Goal: Transaction & Acquisition: Purchase product/service

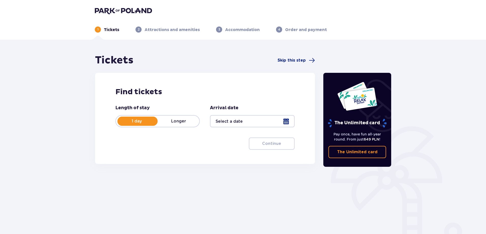
click at [285, 121] on div at bounding box center [252, 121] width 84 height 12
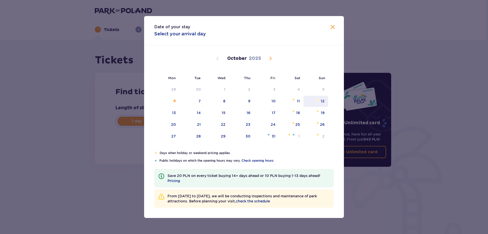
click at [323, 102] on div "12" at bounding box center [323, 100] width 4 height 5
type input "12.10.25"
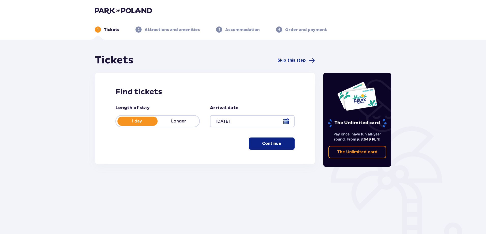
click at [277, 145] on button "Continue" at bounding box center [272, 143] width 46 height 12
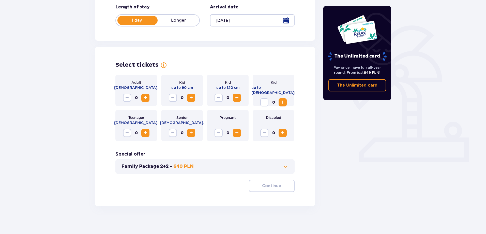
scroll to position [104, 0]
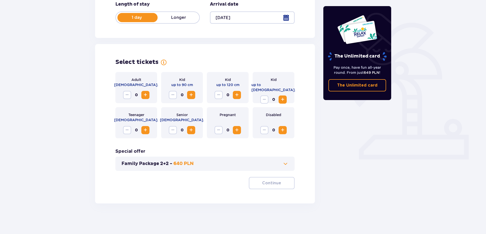
click at [146, 95] on span "Increase" at bounding box center [145, 95] width 6 height 6
click at [190, 95] on span "Increase" at bounding box center [191, 95] width 6 height 6
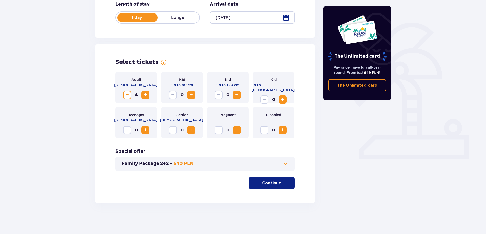
click at [190, 95] on span "Increase" at bounding box center [191, 95] width 6 height 6
click at [238, 94] on span "Increase" at bounding box center [237, 95] width 6 height 6
click at [284, 96] on span "Increase" at bounding box center [283, 99] width 6 height 6
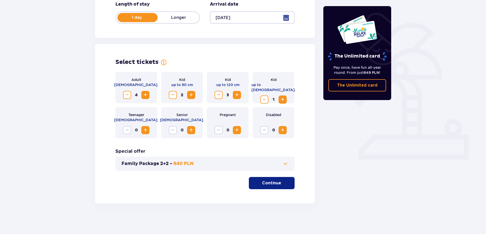
click at [273, 182] on p "Continue" at bounding box center [271, 183] width 19 height 6
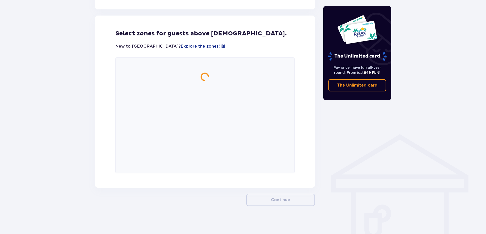
scroll to position [282, 0]
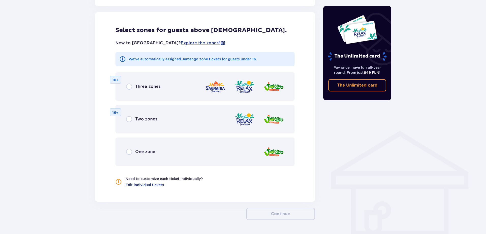
click at [129, 87] on input "radio" at bounding box center [129, 86] width 6 height 6
radio input "true"
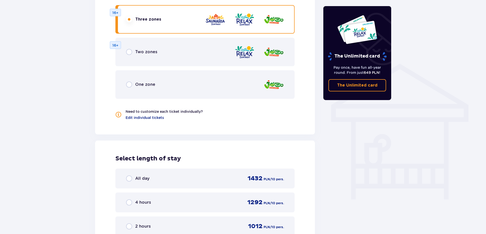
scroll to position [337, 0]
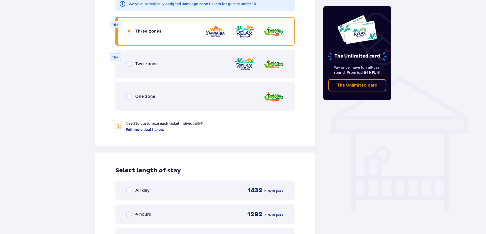
click at [131, 97] on input "radio" at bounding box center [129, 96] width 6 height 6
radio input "true"
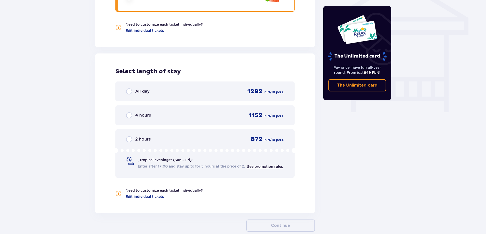
scroll to position [312, 0]
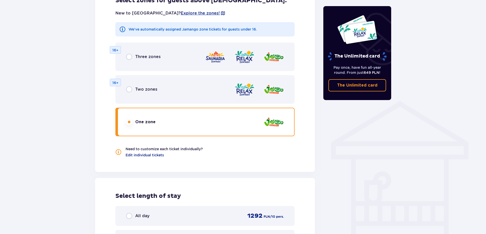
click at [130, 57] on input "radio" at bounding box center [129, 57] width 6 height 6
radio input "true"
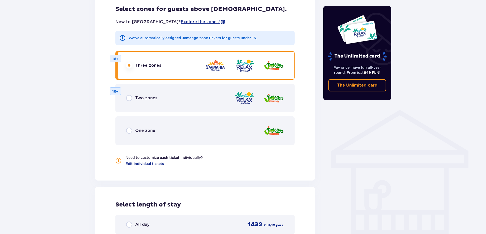
scroll to position [287, 0]
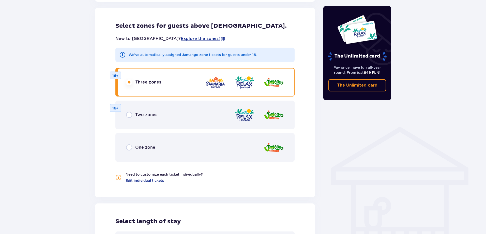
click at [130, 147] on input "radio" at bounding box center [129, 147] width 6 height 6
radio input "true"
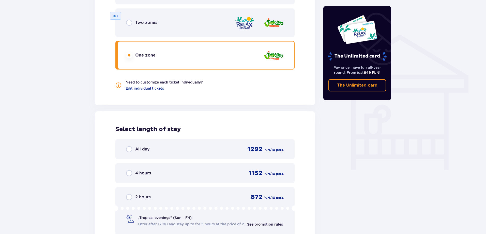
scroll to position [363, 0]
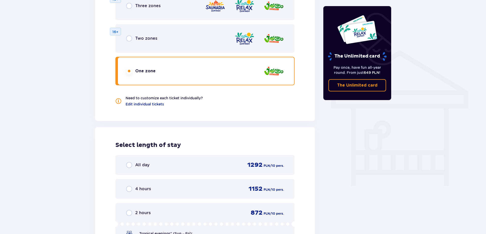
click at [131, 7] on input "radio" at bounding box center [129, 6] width 6 height 6
radio input "true"
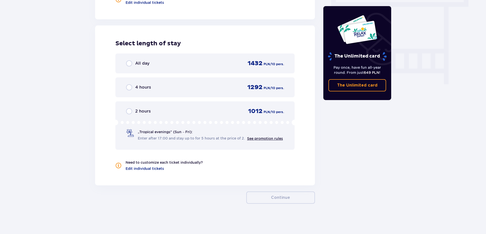
scroll to position [465, 0]
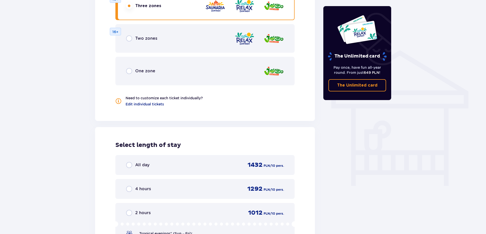
click at [127, 71] on input "radio" at bounding box center [129, 71] width 6 height 6
radio input "true"
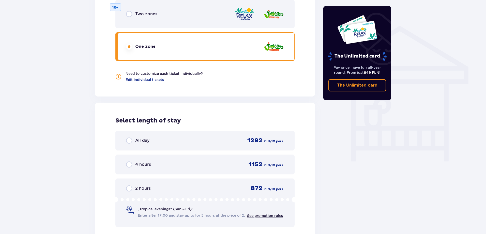
scroll to position [337, 0]
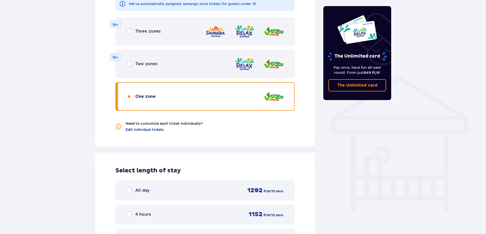
click at [130, 32] on input "radio" at bounding box center [129, 31] width 6 height 6
radio input "true"
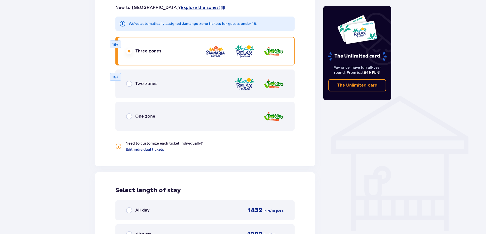
scroll to position [312, 0]
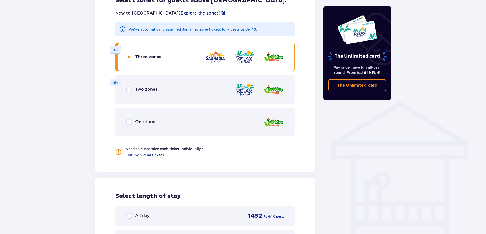
click at [133, 123] on div "One zone" at bounding box center [140, 122] width 29 height 6
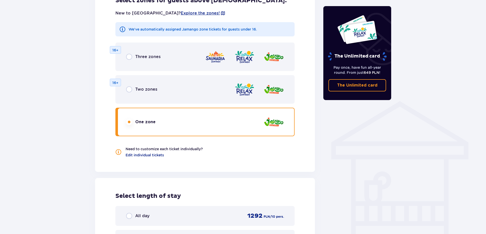
click at [131, 58] on input "radio" at bounding box center [129, 57] width 6 height 6
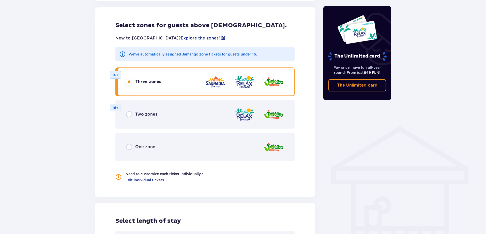
scroll to position [287, 0]
click at [130, 148] on input "radio" at bounding box center [129, 147] width 6 height 6
radio input "true"
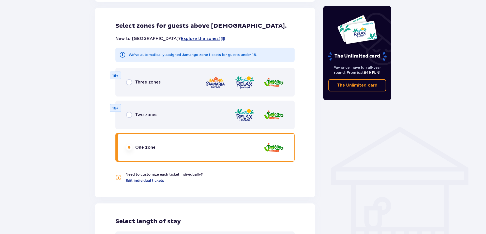
click at [132, 83] on input "radio" at bounding box center [129, 82] width 6 height 6
radio input "true"
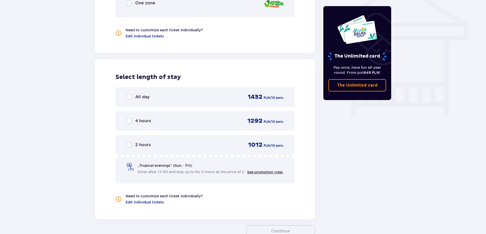
scroll to position [388, 0]
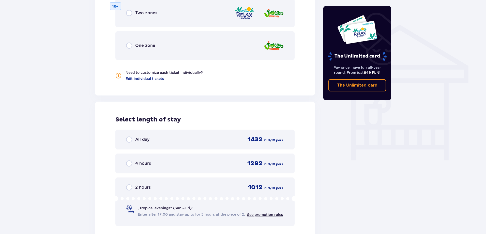
click at [134, 141] on div "All day" at bounding box center [137, 139] width 23 height 6
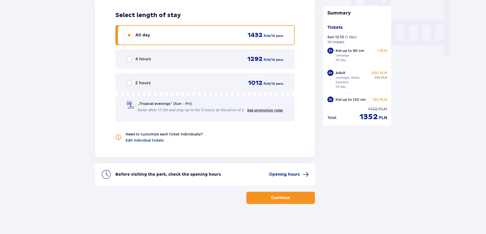
scroll to position [493, 0]
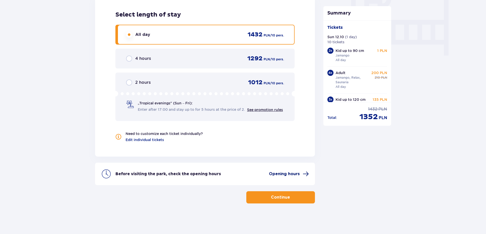
drag, startPoint x: 282, startPoint y: 174, endPoint x: 276, endPoint y: 171, distance: 5.7
click at [276, 171] on span "Opening hours" at bounding box center [284, 174] width 31 height 6
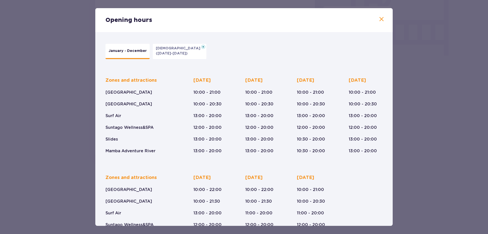
click at [380, 19] on span at bounding box center [382, 19] width 6 height 6
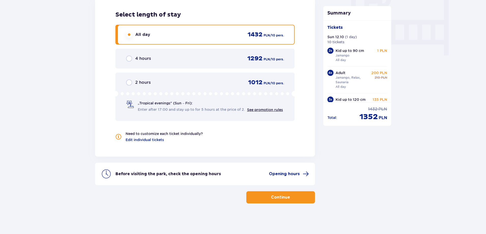
click at [276, 198] on p "Continue" at bounding box center [280, 197] width 19 height 6
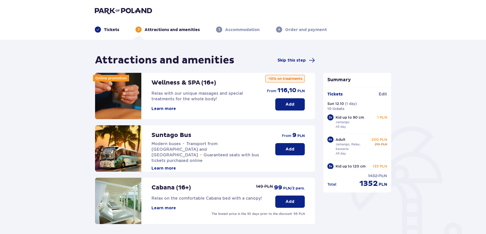
click at [296, 148] on button "Add" at bounding box center [290, 149] width 30 height 12
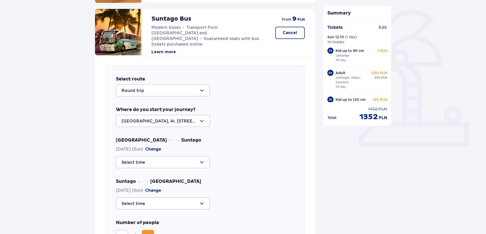
scroll to position [99, 0]
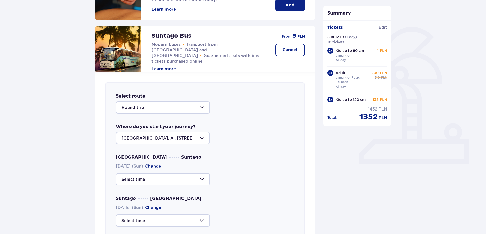
click at [170, 107] on div at bounding box center [163, 107] width 94 height 12
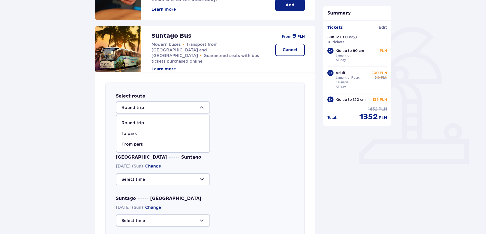
click at [142, 123] on p "Round trip" at bounding box center [133, 123] width 23 height 6
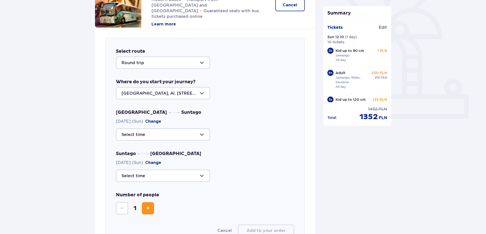
scroll to position [150, 0]
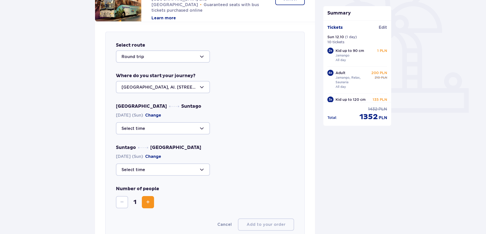
click at [154, 127] on div at bounding box center [163, 128] width 94 height 12
click at [146, 154] on p "41 seats available" at bounding box center [155, 155] width 36 height 6
type input "09:30"
click at [160, 169] on div at bounding box center [163, 169] width 94 height 12
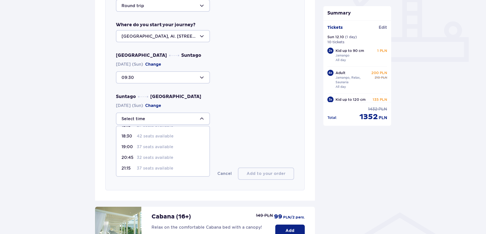
scroll to position [5, 0]
click at [142, 149] on p "27 seats available" at bounding box center [155, 151] width 37 height 6
type input "18:15"
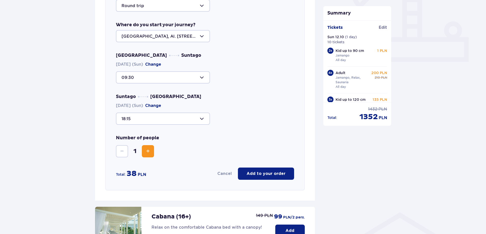
click at [148, 152] on span "Increase" at bounding box center [148, 151] width 6 height 6
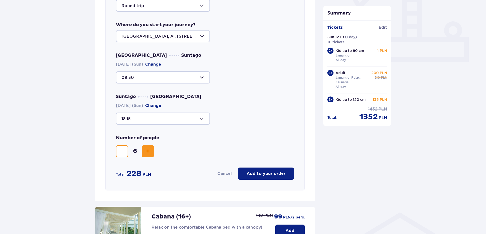
click at [148, 152] on span "Increase" at bounding box center [148, 151] width 6 height 6
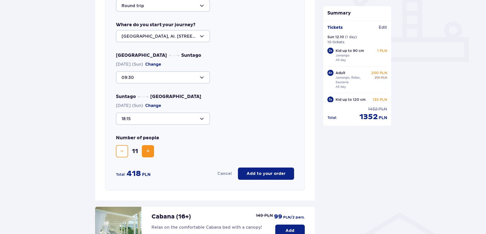
click at [122, 151] on span "Decrease" at bounding box center [122, 151] width 6 height 6
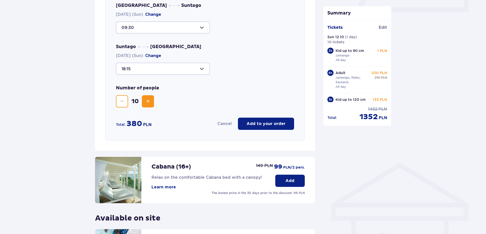
scroll to position [252, 0]
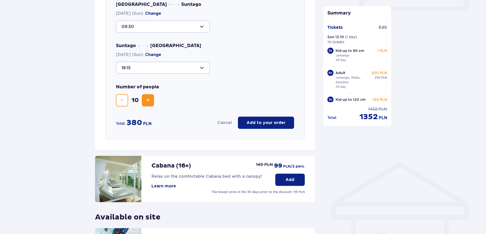
click at [266, 124] on p "Add to your order" at bounding box center [266, 123] width 39 height 6
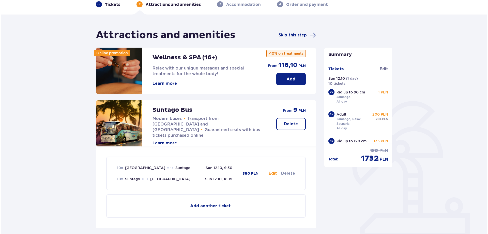
scroll to position [25, 0]
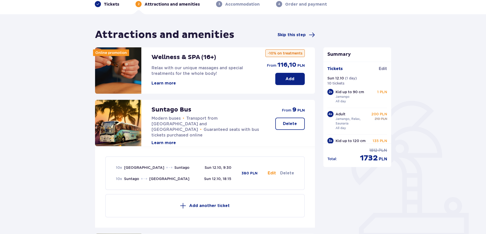
drag, startPoint x: 161, startPoint y: 82, endPoint x: 158, endPoint y: 85, distance: 4.0
click at [158, 85] on button "Learn more" at bounding box center [164, 83] width 24 height 6
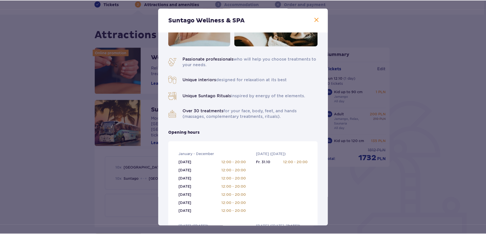
scroll to position [51, 0]
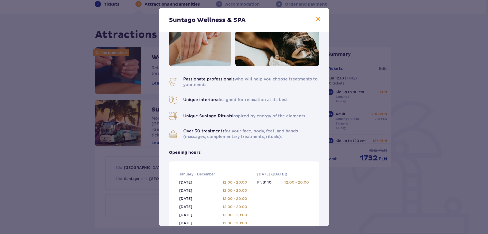
drag, startPoint x: 283, startPoint y: 137, endPoint x: 186, endPoint y: 132, distance: 97.0
click at [186, 132] on p "Over 30 treatments for your face, body, feet, and hands (massages, complementar…" at bounding box center [251, 133] width 136 height 11
click at [316, 18] on span at bounding box center [318, 19] width 6 height 6
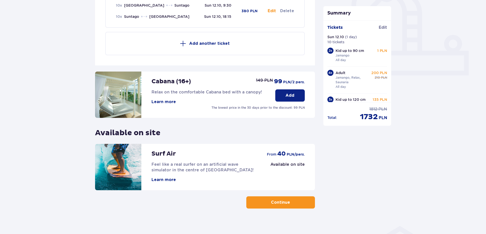
scroll to position [193, 0]
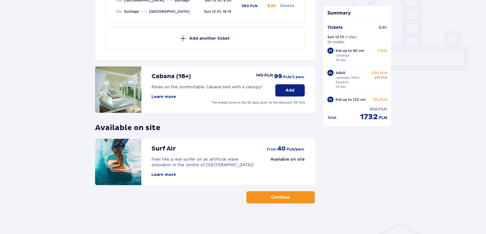
click at [291, 197] on span "button" at bounding box center [291, 197] width 6 height 6
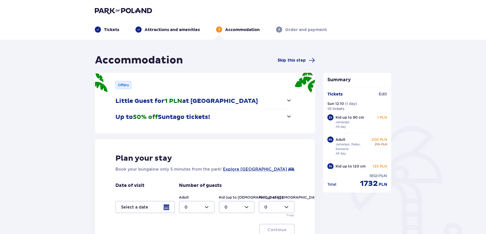
click at [289, 100] on span "button" at bounding box center [289, 100] width 6 height 6
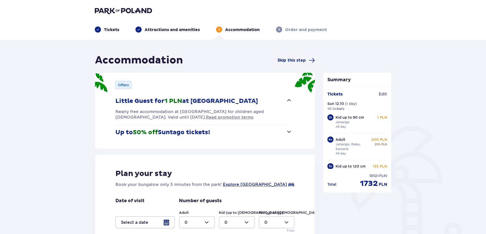
click at [289, 100] on span "button" at bounding box center [289, 100] width 6 height 6
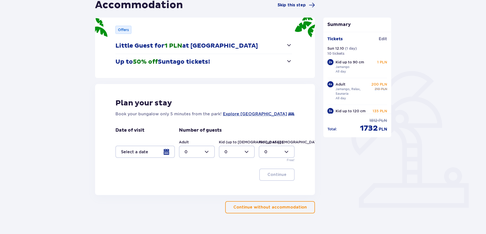
scroll to position [65, 0]
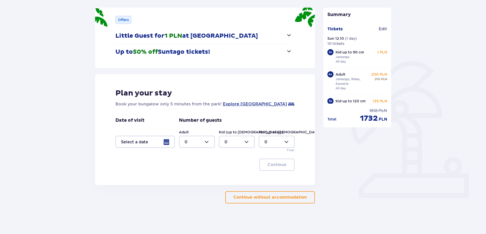
click at [170, 144] on div at bounding box center [145, 142] width 60 height 12
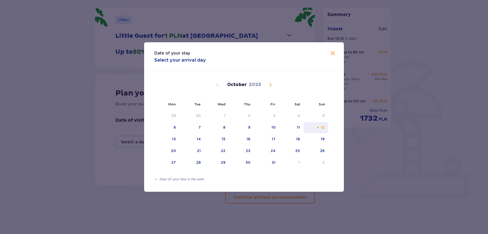
click at [323, 128] on div "12" at bounding box center [323, 127] width 4 height 5
click at [332, 54] on span "Close" at bounding box center [333, 53] width 6 height 6
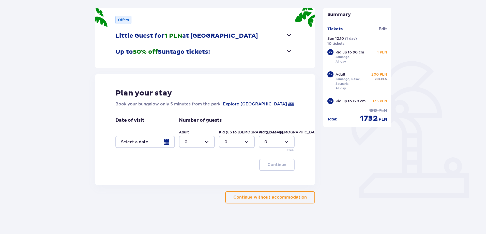
click at [156, 141] on div at bounding box center [145, 142] width 60 height 12
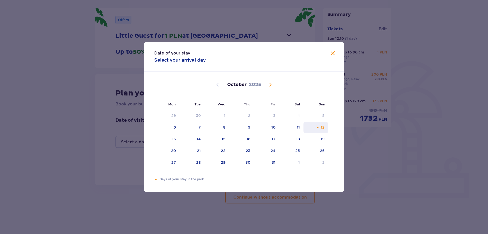
click at [318, 125] on div "12" at bounding box center [316, 127] width 25 height 11
click at [318, 126] on div "Orange dot" at bounding box center [317, 127] width 3 height 3
click at [171, 140] on div "13" at bounding box center [166, 139] width 25 height 11
type input "12.10.25 - 13.10.25"
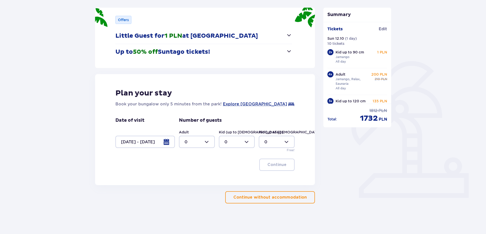
click at [206, 141] on div at bounding box center [197, 142] width 36 height 12
click at [190, 174] on div "4" at bounding box center [197, 175] width 25 height 6
type input "4"
click at [239, 143] on div at bounding box center [237, 142] width 36 height 12
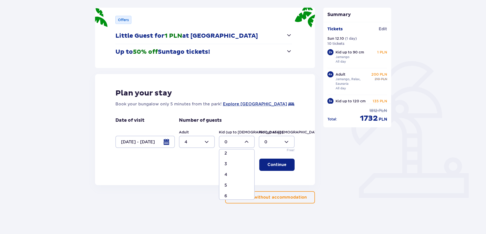
click at [229, 174] on div "4" at bounding box center [237, 175] width 25 height 6
type input "4"
click at [270, 139] on div at bounding box center [277, 142] width 36 height 12
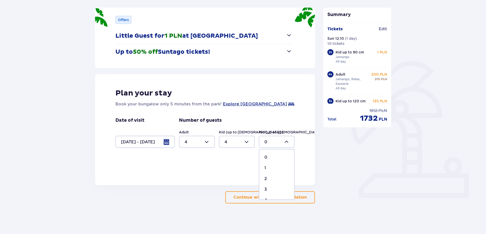
click at [266, 178] on p "2" at bounding box center [265, 179] width 3 height 6
type input "2"
click at [275, 164] on p "Continue" at bounding box center [277, 165] width 19 height 6
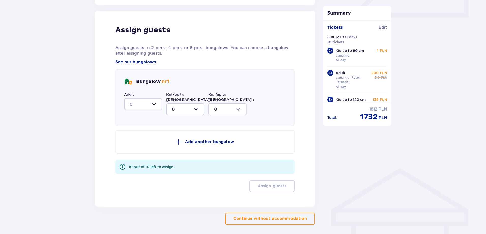
scroll to position [250, 0]
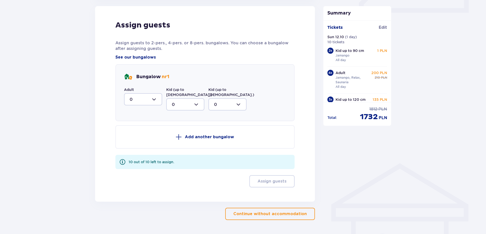
click at [149, 102] on div at bounding box center [143, 99] width 38 height 12
click at [138, 134] on div "2" at bounding box center [143, 136] width 27 height 6
type input "2"
click at [183, 101] on div at bounding box center [185, 104] width 38 height 12
click at [178, 138] on div "2" at bounding box center [185, 141] width 27 height 6
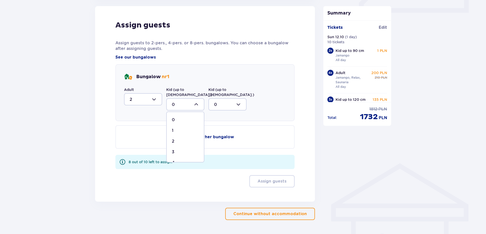
type input "2"
click at [216, 99] on div at bounding box center [228, 104] width 38 height 12
click at [217, 128] on div "1" at bounding box center [227, 131] width 27 height 6
type input "1"
click at [203, 134] on p "Add another bungalow" at bounding box center [209, 137] width 49 height 6
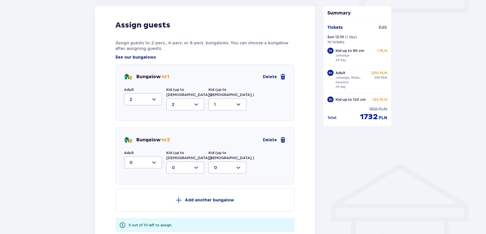
click at [156, 158] on div at bounding box center [143, 162] width 38 height 12
click at [137, 196] on div "2" at bounding box center [143, 199] width 27 height 6
type input "2"
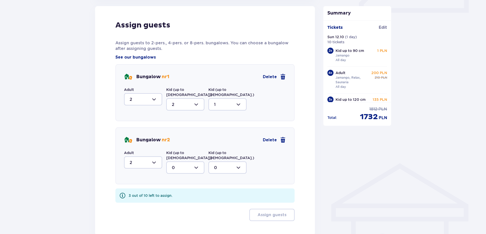
click at [180, 161] on div at bounding box center [185, 167] width 38 height 12
click at [180, 201] on div "2" at bounding box center [185, 204] width 27 height 6
type input "2"
click at [219, 161] on div at bounding box center [228, 167] width 38 height 12
click at [223, 191] on div "1" at bounding box center [227, 194] width 27 height 6
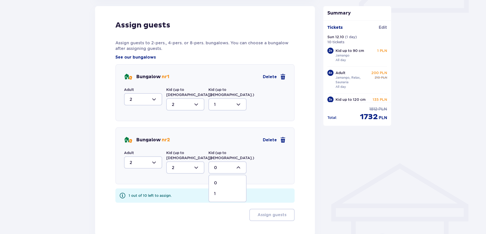
type input "1"
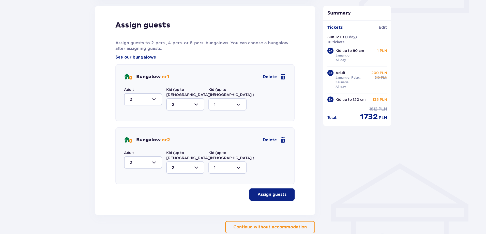
click at [272, 192] on p "Assign guests" at bounding box center [272, 195] width 29 height 6
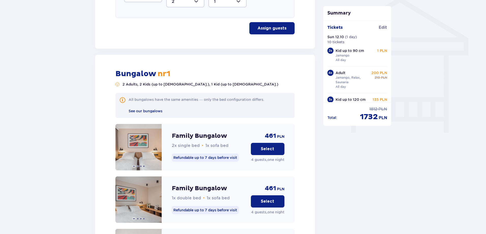
scroll to position [378, 0]
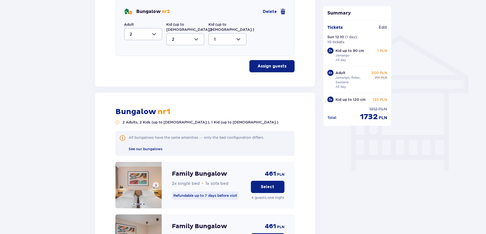
click at [138, 203] on span at bounding box center [138, 204] width 2 height 2
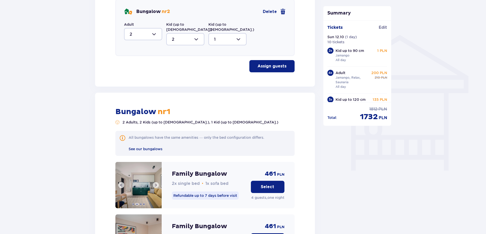
click at [142, 203] on span at bounding box center [141, 204] width 2 height 2
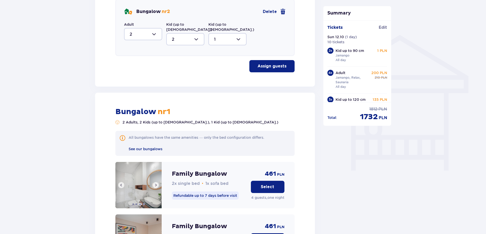
click at [144, 203] on span at bounding box center [144, 204] width 2 height 2
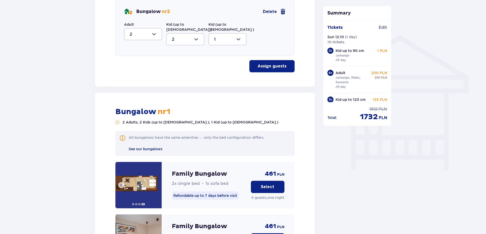
click at [132, 203] on span at bounding box center [133, 204] width 2 height 2
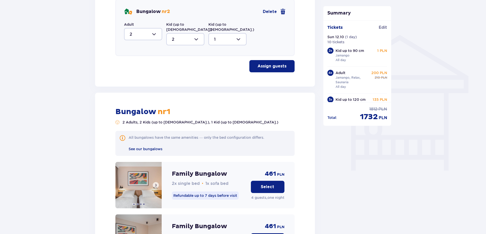
click at [138, 203] on span at bounding box center [138, 204] width 2 height 2
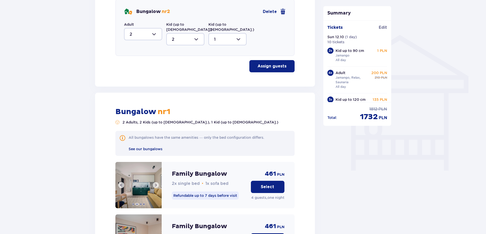
click at [140, 203] on span at bounding box center [141, 204] width 2 height 2
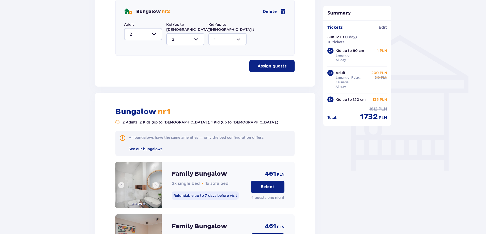
click at [143, 203] on span at bounding box center [144, 204] width 2 height 2
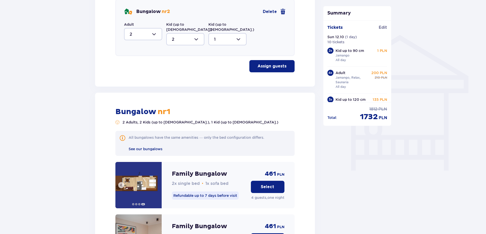
click at [133, 203] on span at bounding box center [133, 204] width 2 height 2
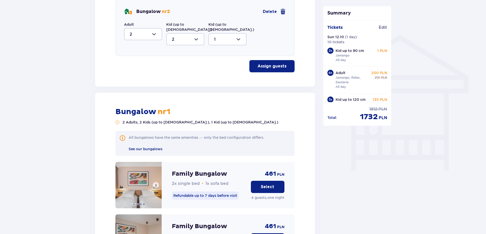
click at [138, 203] on span at bounding box center [138, 204] width 2 height 2
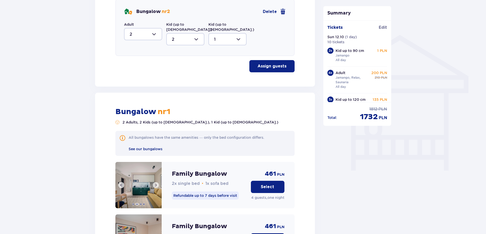
click at [140, 203] on span at bounding box center [141, 204] width 2 height 2
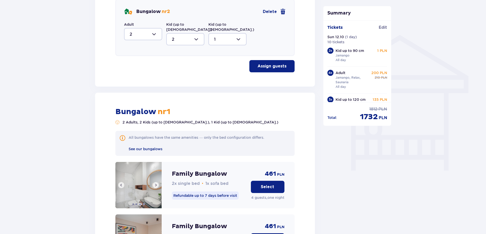
click at [144, 203] on span at bounding box center [144, 204] width 2 height 2
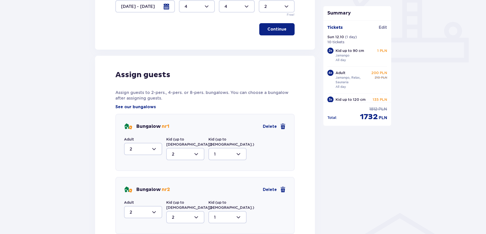
scroll to position [200, 0]
click at [277, 127] on span "Delete" at bounding box center [274, 127] width 23 height 6
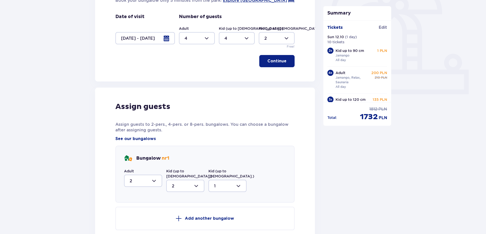
scroll to position [73, 0]
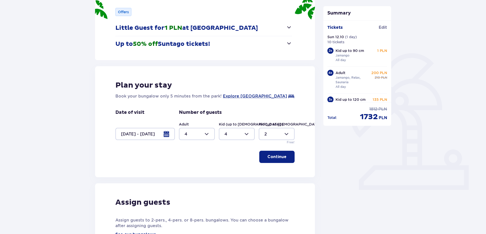
click at [168, 135] on div at bounding box center [145, 134] width 60 height 12
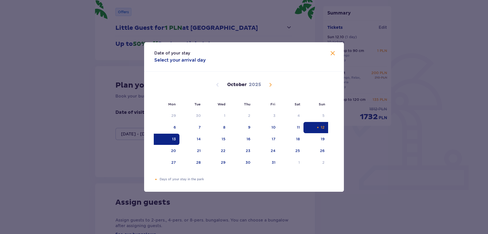
click at [318, 126] on div "Orange dot" at bounding box center [317, 127] width 3 height 3
click at [334, 54] on span "Close" at bounding box center [333, 53] width 6 height 6
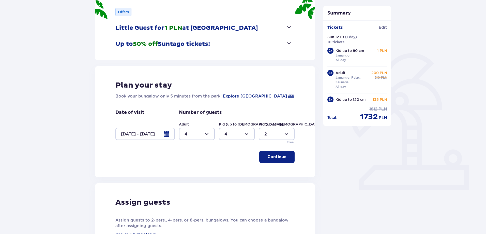
click at [162, 134] on div at bounding box center [145, 134] width 60 height 12
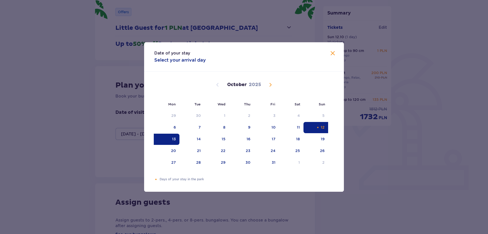
click at [331, 53] on span "Close" at bounding box center [333, 53] width 6 height 6
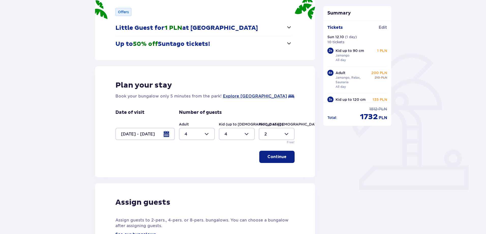
click at [280, 133] on div at bounding box center [277, 134] width 36 height 12
click at [270, 149] on div "0" at bounding box center [276, 149] width 25 height 6
type input "0"
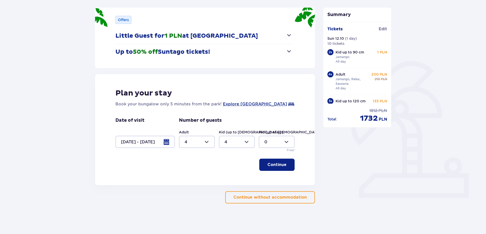
scroll to position [65, 0]
click at [234, 141] on div at bounding box center [237, 142] width 36 height 12
click at [231, 155] on div "0" at bounding box center [237, 157] width 25 height 6
type input "0"
click at [202, 143] on div at bounding box center [197, 142] width 36 height 12
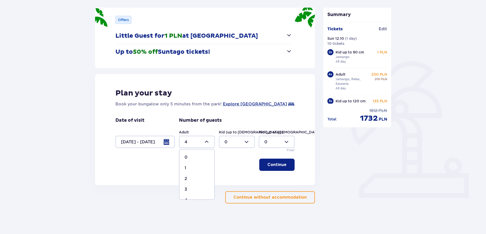
click at [192, 158] on div "0" at bounding box center [197, 157] width 25 height 6
type input "0"
click at [276, 197] on p "Continue without accommodation" at bounding box center [270, 197] width 74 height 6
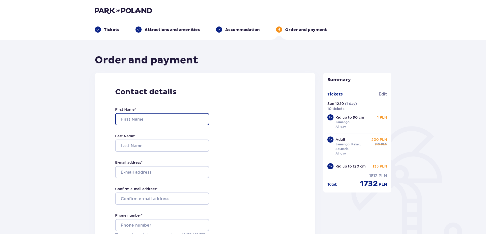
click at [147, 117] on input "First Name *" at bounding box center [162, 119] width 94 height 12
type input "hagai"
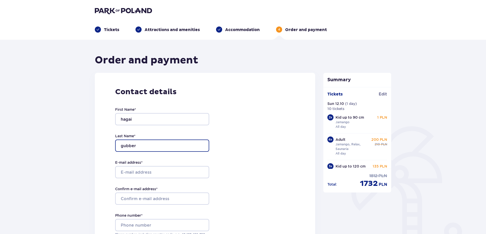
type input "gubber"
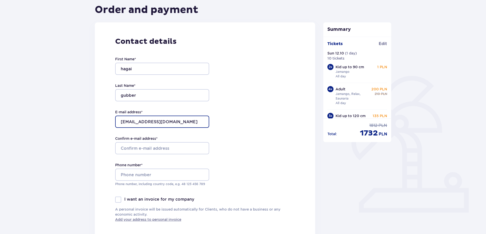
scroll to position [51, 0]
type input "johngubber@gmail.com"
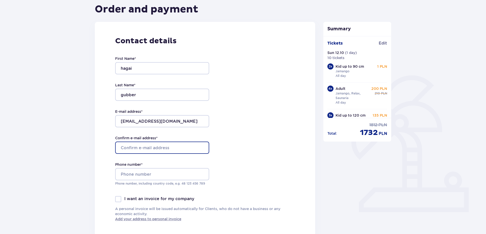
click at [147, 146] on input "Confirm e-mail address *" at bounding box center [162, 147] width 94 height 12
type input "johngubber@gmail.com"
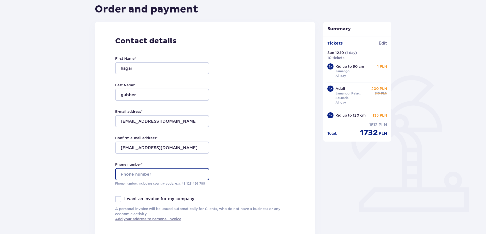
click at [133, 172] on input "Phone number *" at bounding box center [162, 174] width 94 height 12
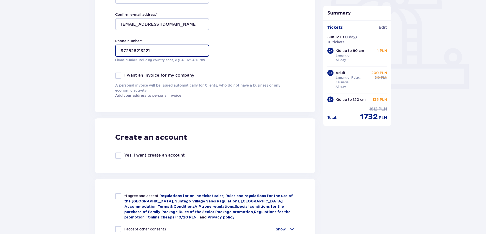
scroll to position [178, 0]
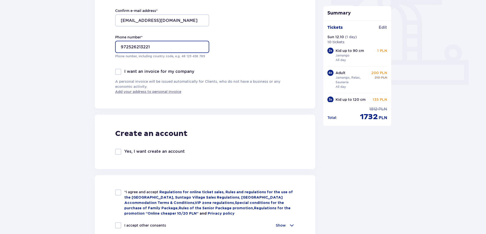
type input "972526213221"
click at [118, 153] on div at bounding box center [118, 152] width 6 height 6
checkbox input "true"
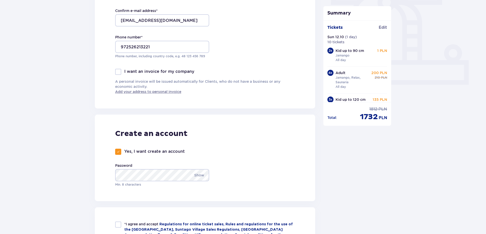
click at [225, 154] on div "Create an account Yes, I want create an account Password Show Min. 8 characters" at bounding box center [205, 157] width 221 height 86
click at [198, 176] on p "Show" at bounding box center [199, 175] width 10 height 12
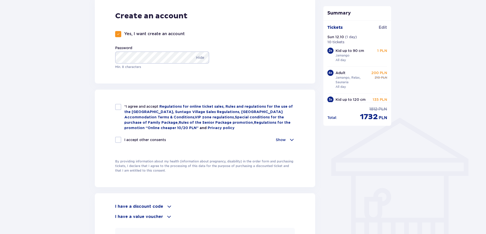
scroll to position [305, 0]
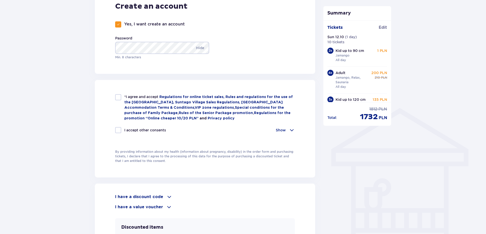
click at [120, 98] on div at bounding box center [118, 97] width 6 height 6
checkbox input "true"
click at [118, 127] on div at bounding box center [118, 130] width 6 height 6
checkbox input "true"
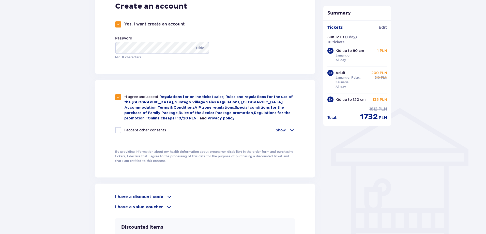
checkbox input "true"
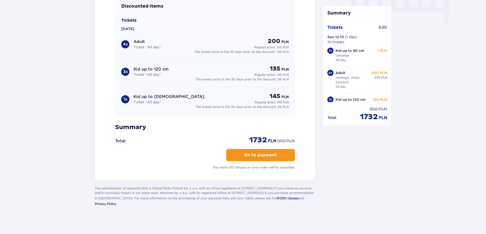
scroll to position [527, 0]
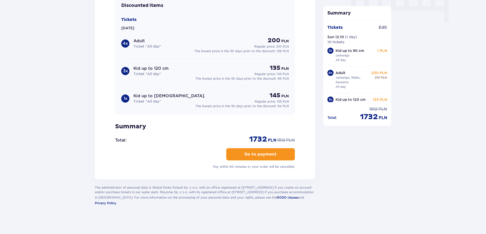
drag, startPoint x: 249, startPoint y: 138, endPoint x: 256, endPoint y: 137, distance: 6.7
click at [256, 137] on span "1732" at bounding box center [258, 139] width 18 height 10
click at [254, 138] on span "1732" at bounding box center [258, 139] width 18 height 10
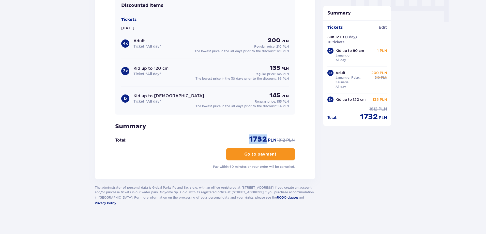
click at [257, 138] on span "1732" at bounding box center [258, 139] width 18 height 10
drag, startPoint x: 248, startPoint y: 138, endPoint x: 254, endPoint y: 138, distance: 5.3
click at [254, 138] on div "Total : 1732 PLN regular price 1812 PLN" at bounding box center [205, 139] width 180 height 10
click at [250, 137] on span "1732" at bounding box center [258, 139] width 18 height 10
drag, startPoint x: 249, startPoint y: 137, endPoint x: 276, endPoint y: 138, distance: 26.5
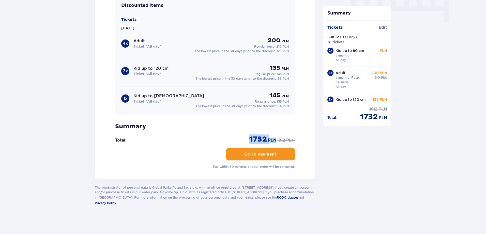
click at [276, 138] on div "1732 PLN" at bounding box center [262, 139] width 27 height 10
click at [253, 138] on span "1732" at bounding box center [258, 139] width 18 height 10
drag, startPoint x: 249, startPoint y: 138, endPoint x: 275, endPoint y: 139, distance: 25.7
click at [275, 139] on div "1732 PLN" at bounding box center [262, 139] width 27 height 10
click at [256, 137] on span "1732" at bounding box center [258, 139] width 18 height 10
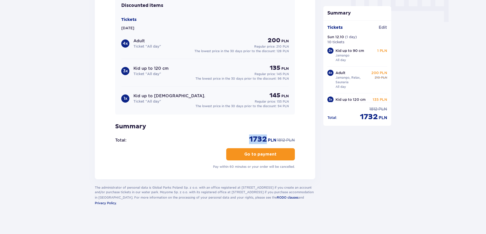
click at [256, 137] on span "1732" at bounding box center [258, 139] width 18 height 10
click at [261, 138] on span "1732" at bounding box center [258, 139] width 18 height 10
click at [250, 138] on span "1732" at bounding box center [258, 139] width 18 height 10
drag, startPoint x: 249, startPoint y: 137, endPoint x: 276, endPoint y: 137, distance: 26.4
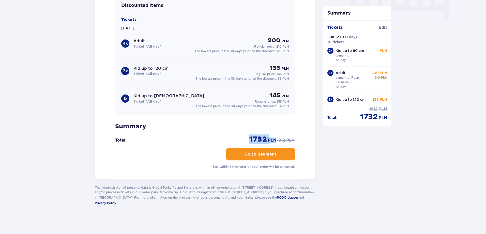
click at [276, 137] on div "1732 PLN" at bounding box center [262, 139] width 27 height 10
click at [255, 136] on span "1732" at bounding box center [258, 139] width 18 height 10
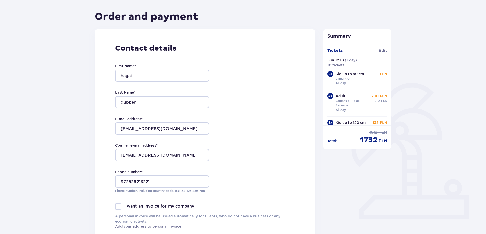
scroll to position [0, 0]
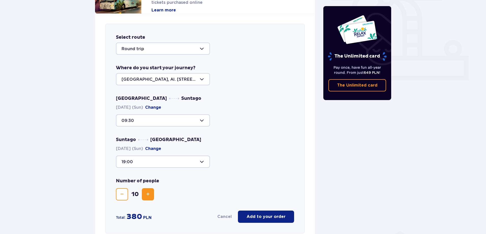
scroll to position [4, 0]
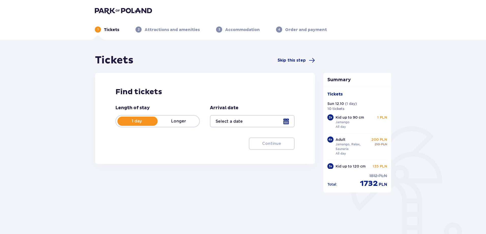
type input "12.10.25"
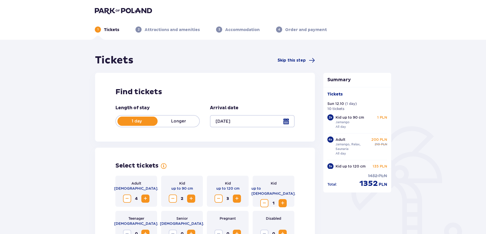
click at [178, 120] on p "Longer" at bounding box center [179, 121] width 42 height 6
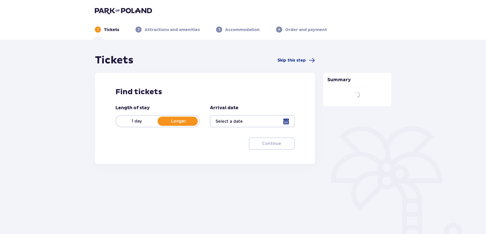
click at [249, 123] on div at bounding box center [252, 121] width 84 height 12
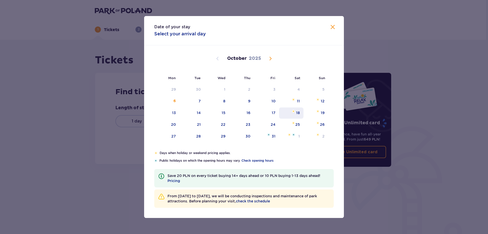
click at [286, 122] on div "25" at bounding box center [291, 124] width 25 height 11
click at [324, 102] on div "12" at bounding box center [323, 100] width 4 height 5
click at [269, 101] on div "10" at bounding box center [266, 101] width 25 height 11
click at [291, 102] on div "11" at bounding box center [291, 101] width 25 height 11
type input "[DATE] - [DATE]"
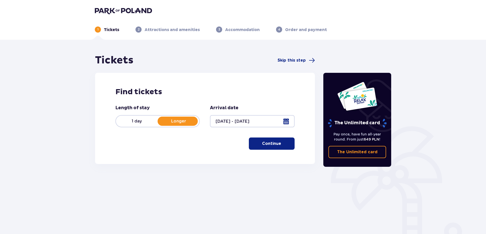
click at [286, 122] on div at bounding box center [252, 121] width 84 height 12
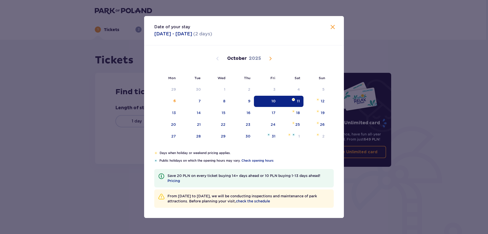
click at [332, 27] on span "Close" at bounding box center [333, 27] width 6 height 6
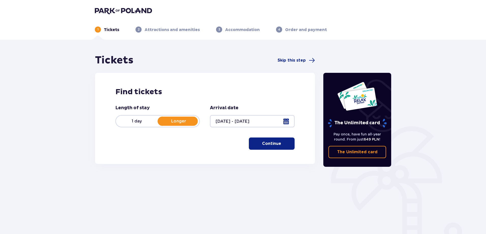
click at [272, 144] on p "Continue" at bounding box center [271, 144] width 19 height 6
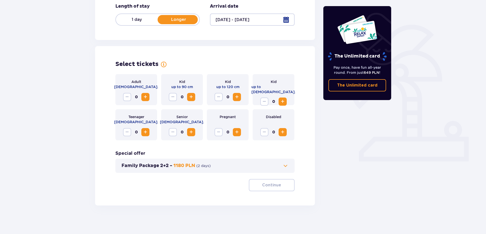
scroll to position [104, 0]
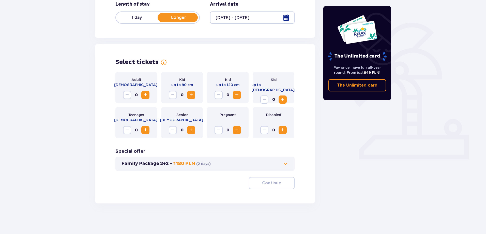
click at [146, 95] on span "Increase" at bounding box center [145, 95] width 6 height 6
click at [192, 96] on span "Increase" at bounding box center [191, 95] width 6 height 6
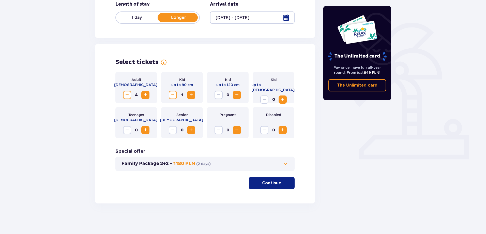
click at [192, 96] on span "Increase" at bounding box center [191, 95] width 6 height 6
click at [236, 94] on span "Increase" at bounding box center [237, 95] width 6 height 6
click at [281, 96] on span "Increase" at bounding box center [283, 99] width 6 height 6
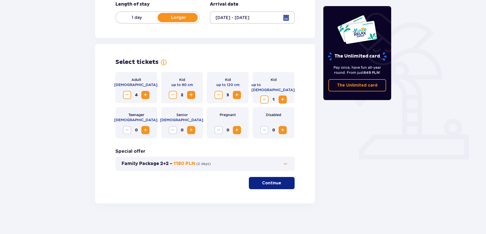
click at [270, 184] on p "Continue" at bounding box center [271, 183] width 19 height 6
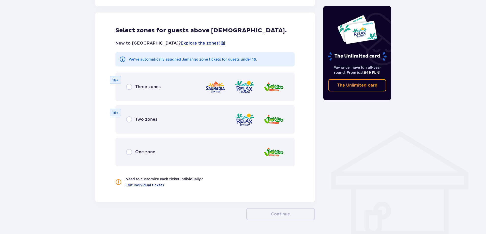
scroll to position [282, 0]
click at [130, 86] on input "radio" at bounding box center [129, 86] width 6 height 6
radio input "true"
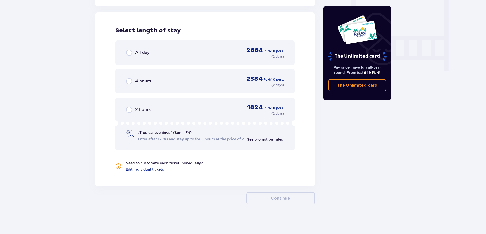
scroll to position [478, 0]
click at [136, 53] on span "All day" at bounding box center [142, 53] width 14 height 6
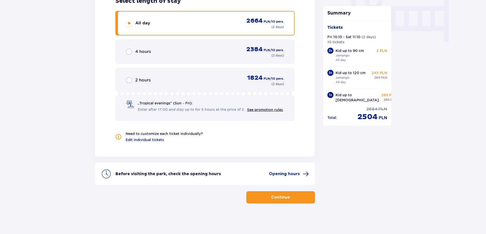
click at [285, 195] on p "Continue" at bounding box center [280, 197] width 19 height 6
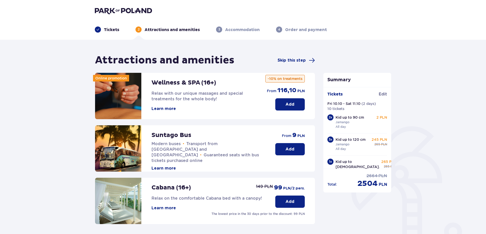
click at [288, 150] on p "Add" at bounding box center [290, 149] width 9 height 6
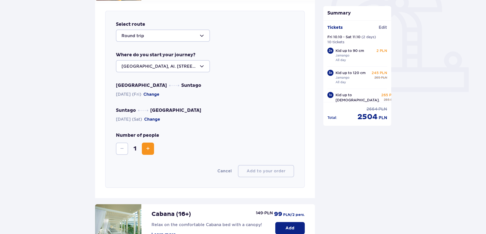
scroll to position [175, 0]
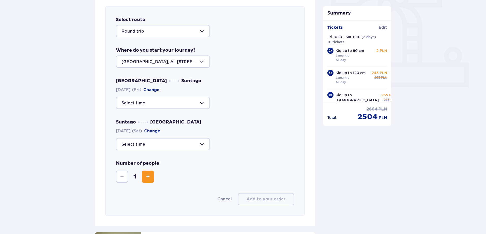
click at [165, 106] on div at bounding box center [163, 103] width 94 height 12
click at [158, 129] on p "40 seats available" at bounding box center [155, 129] width 37 height 6
type input "09:30"
click at [182, 144] on div at bounding box center [163, 144] width 94 height 12
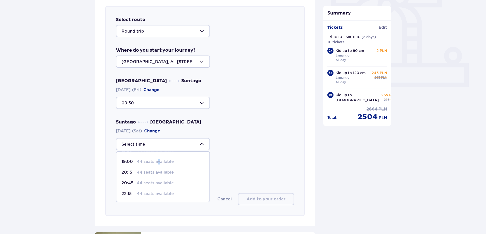
click at [159, 163] on p "44 seats available" at bounding box center [155, 162] width 37 height 6
type input "19:00"
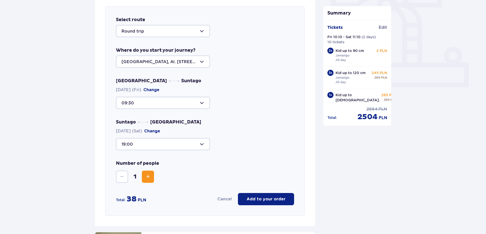
click at [150, 177] on span "Increase" at bounding box center [148, 176] width 6 height 6
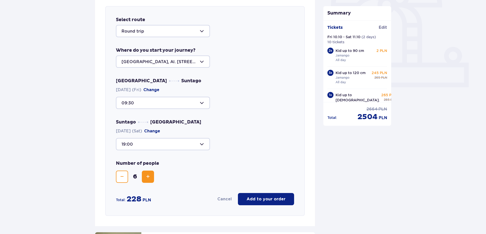
click at [150, 177] on span "Increase" at bounding box center [148, 176] width 6 height 6
click at [150, 176] on span "Increase" at bounding box center [148, 176] width 6 height 6
click at [272, 199] on p "Add to your order" at bounding box center [266, 199] width 39 height 6
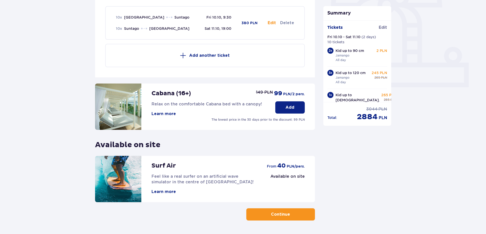
click at [274, 214] on p "Continue" at bounding box center [280, 214] width 19 height 6
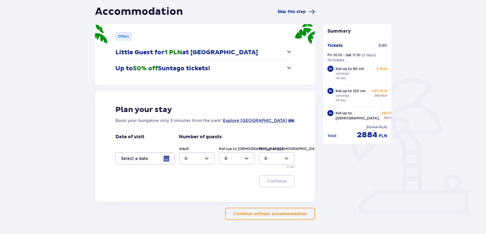
scroll to position [51, 0]
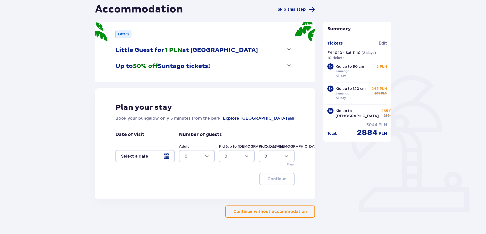
click at [167, 153] on div at bounding box center [145, 156] width 60 height 12
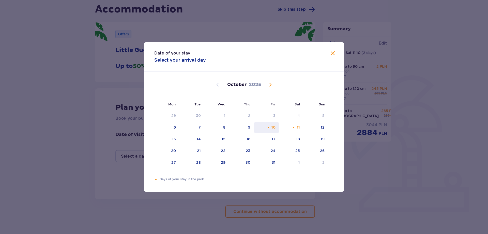
click at [273, 128] on div "10" at bounding box center [274, 127] width 4 height 5
click at [293, 128] on div "Orange dot" at bounding box center [293, 127] width 3 height 3
type input "[DATE] - [DATE]"
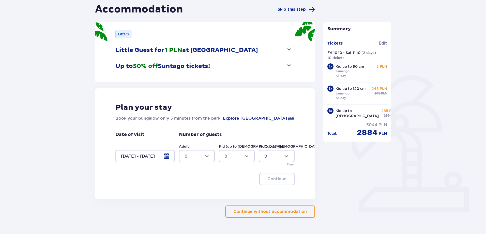
click at [203, 157] on div at bounding box center [197, 156] width 36 height 12
click at [193, 187] on div "4" at bounding box center [197, 189] width 25 height 6
type input "4"
click at [236, 153] on div at bounding box center [237, 156] width 36 height 12
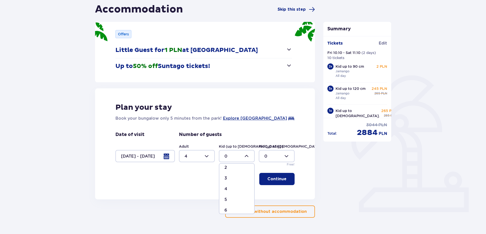
click at [231, 188] on div "4" at bounding box center [237, 189] width 25 height 6
type input "4"
click at [271, 155] on div at bounding box center [277, 156] width 36 height 12
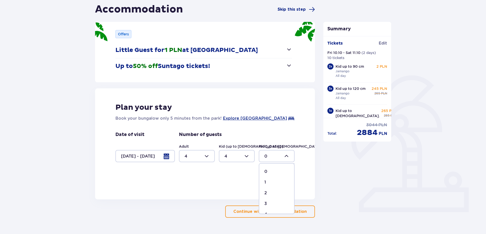
click at [272, 191] on div "2" at bounding box center [276, 193] width 25 height 6
type input "2"
click at [274, 179] on p "Continue" at bounding box center [277, 179] width 19 height 6
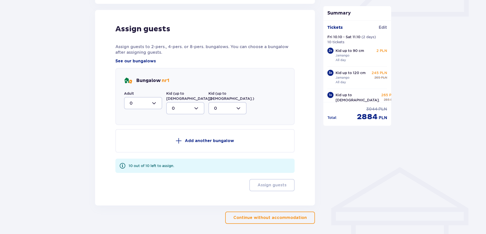
scroll to position [250, 0]
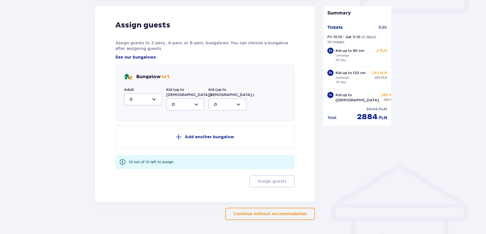
click at [141, 97] on div at bounding box center [143, 99] width 38 height 12
click at [137, 134] on div "2" at bounding box center [143, 136] width 27 height 6
type input "2"
click at [187, 104] on div at bounding box center [185, 104] width 38 height 12
click at [183, 138] on div "2" at bounding box center [185, 141] width 27 height 6
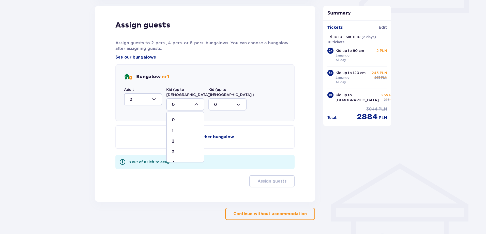
type input "2"
click at [225, 99] on div at bounding box center [228, 104] width 38 height 12
click at [223, 128] on div "1" at bounding box center [227, 131] width 27 height 6
type input "1"
click at [205, 134] on p "Add another bungalow" at bounding box center [209, 137] width 49 height 6
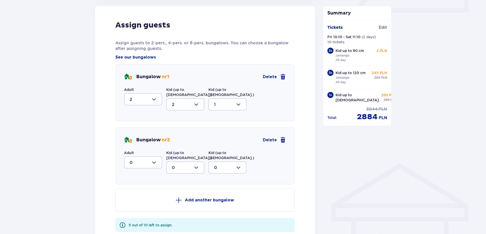
click at [141, 157] on div at bounding box center [143, 162] width 38 height 12
click at [134, 196] on div "2" at bounding box center [143, 199] width 27 height 6
type input "2"
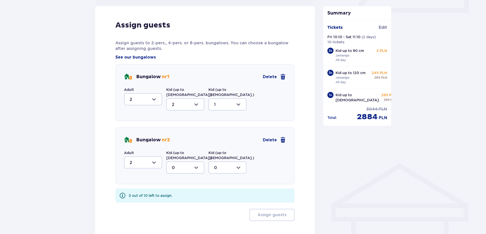
click at [179, 161] on div at bounding box center [185, 167] width 38 height 12
click at [176, 201] on div "2" at bounding box center [185, 204] width 27 height 6
type input "2"
click at [221, 161] on div at bounding box center [228, 167] width 38 height 12
click at [225, 191] on div "1" at bounding box center [227, 194] width 27 height 6
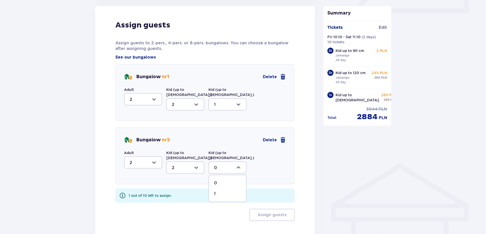
type input "1"
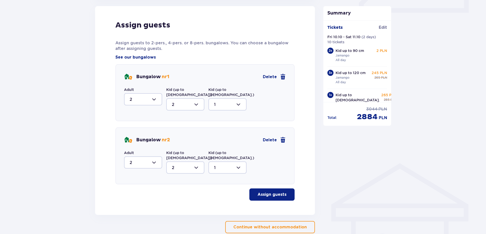
click at [276, 192] on p "Assign guests" at bounding box center [272, 195] width 29 height 6
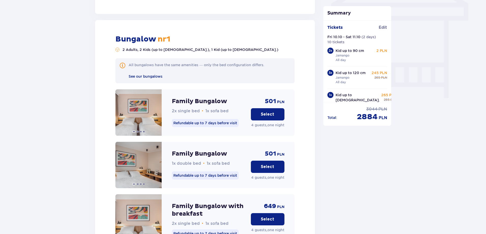
scroll to position [454, 0]
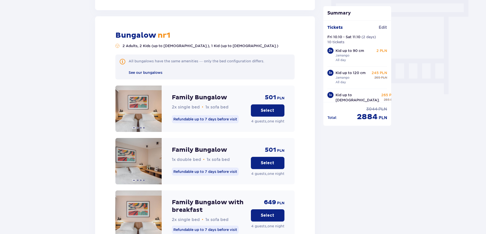
click at [272, 108] on p "Select" at bounding box center [267, 111] width 13 height 6
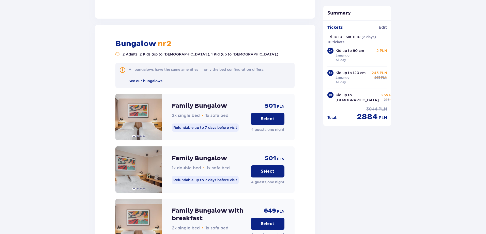
scroll to position [769, 0]
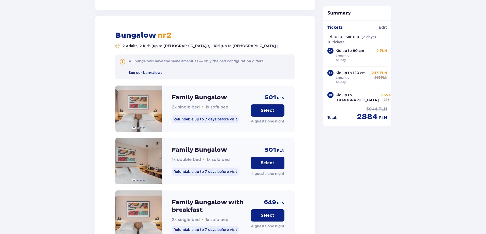
click at [269, 108] on p "Select" at bounding box center [267, 111] width 13 height 6
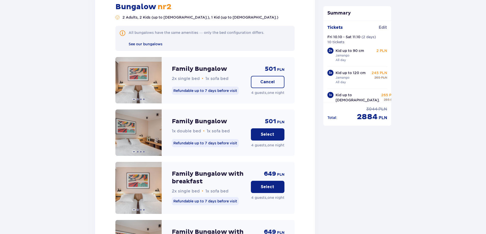
scroll to position [873, 0]
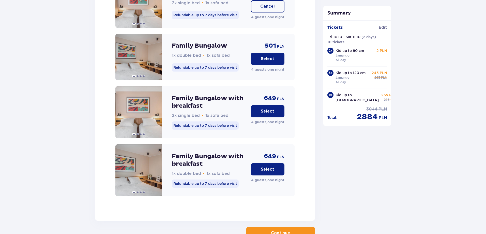
click at [282, 230] on p "Continue" at bounding box center [280, 233] width 19 height 6
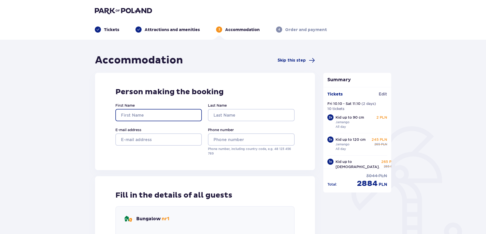
click at [155, 114] on input "First Name" at bounding box center [158, 115] width 86 height 12
type input "hagai"
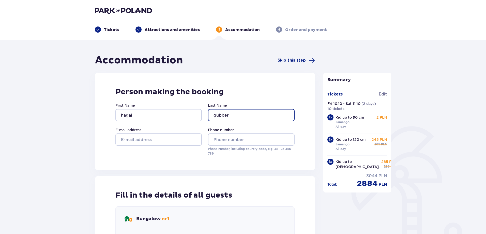
type input "gubber"
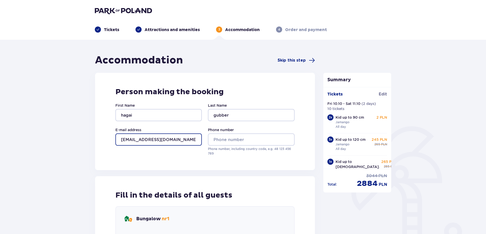
type input "johngubber@gmail.com"
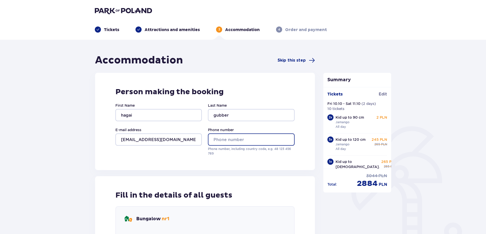
type input "7"
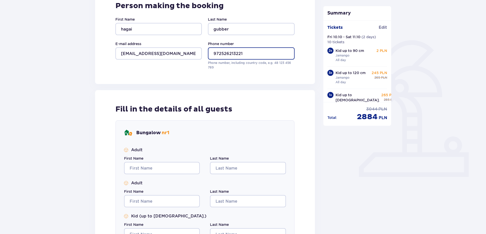
scroll to position [102, 0]
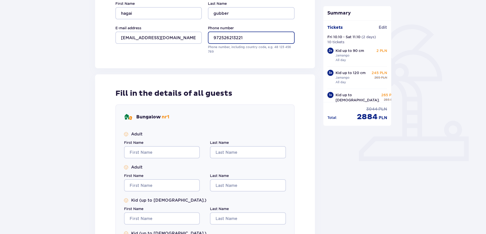
type input "972526213221"
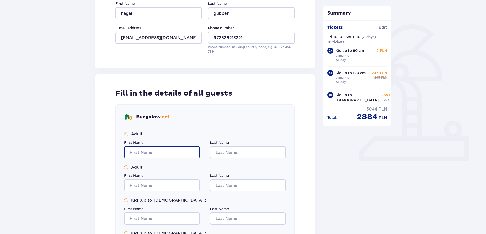
click at [148, 152] on input "First Name" at bounding box center [162, 152] width 76 height 12
type input "lee"
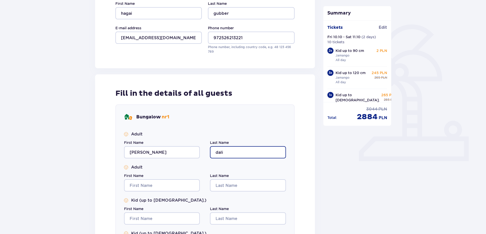
type input "dali"
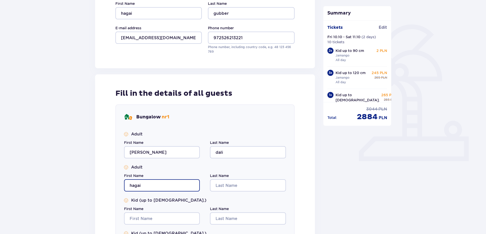
type input "hagai"
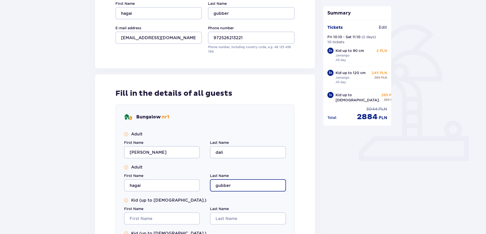
type input "gubber"
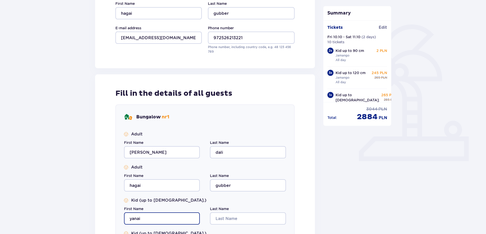
type input "yanai"
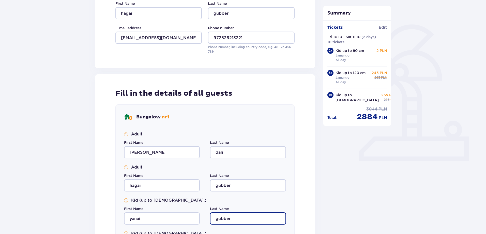
type input "gubber"
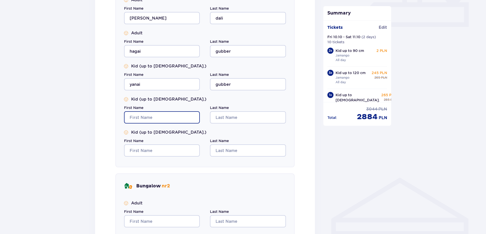
scroll to position [236, 0]
type input "niv"
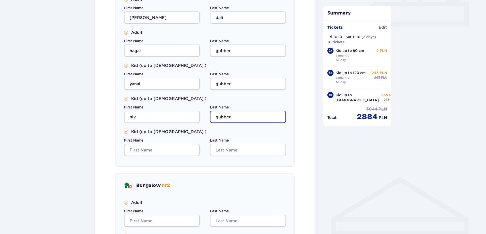
type input "gubber"
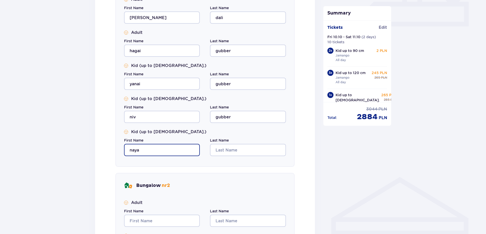
type input "naya"
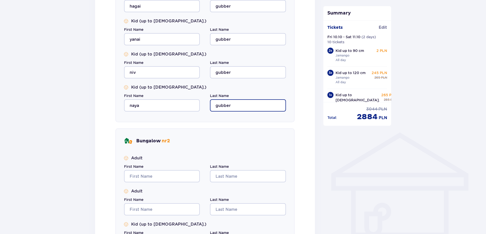
scroll to position [287, 0]
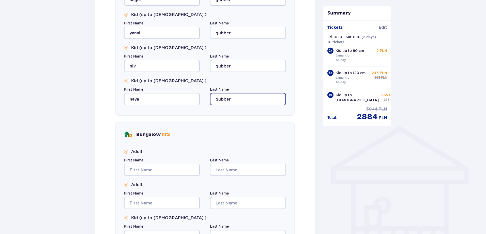
type input "gubber"
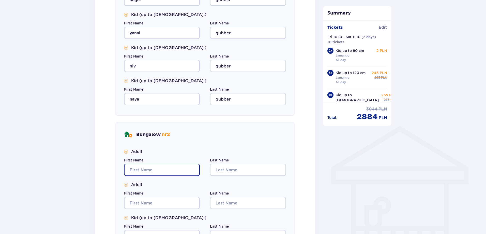
click at [151, 168] on input "First Name" at bounding box center [162, 170] width 76 height 12
type input "bareket"
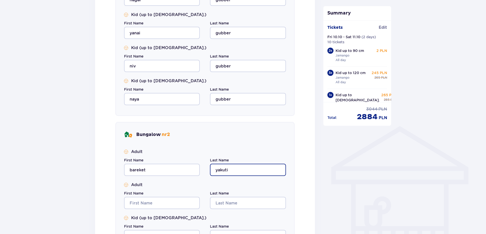
type input "yakuti"
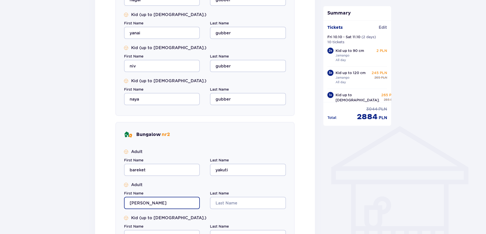
type input "[PERSON_NAME]"
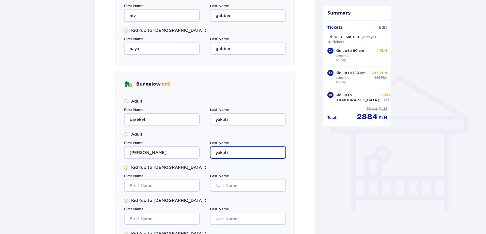
scroll to position [338, 0]
type input "yakuti"
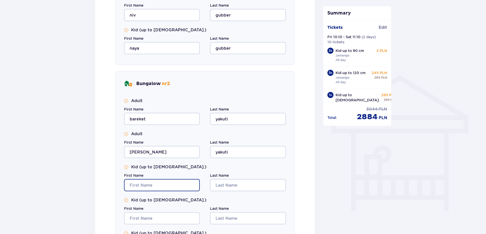
click at [150, 186] on input "First Name" at bounding box center [162, 185] width 76 height 12
type input "opal"
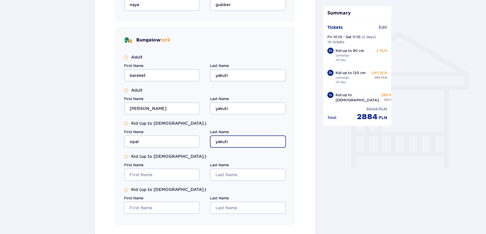
scroll to position [389, 0]
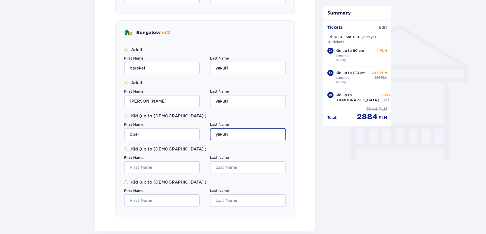
type input "yakuti"
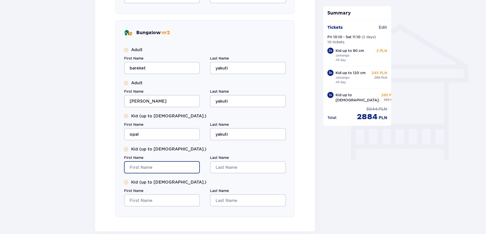
click at [154, 164] on input "First Name" at bounding box center [162, 167] width 76 height 12
type input "ofek"
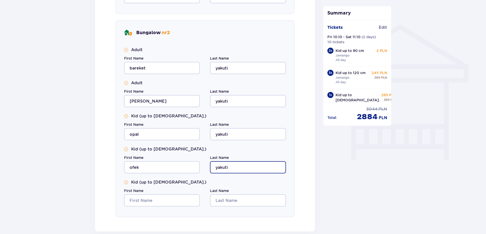
type input "yakuti"
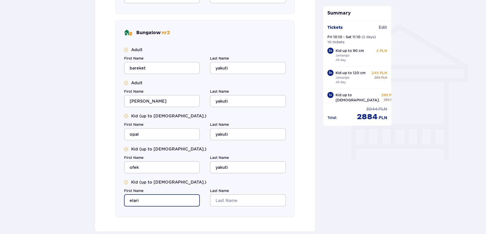
type input "elari"
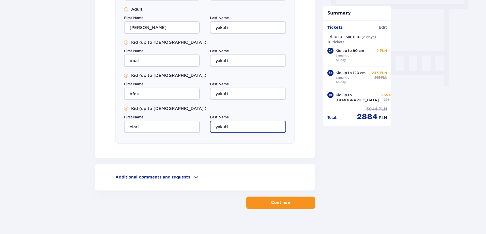
scroll to position [465, 0]
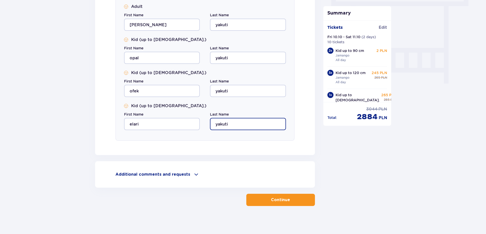
type input "yakuti"
click at [275, 197] on p "Continue" at bounding box center [280, 200] width 19 height 6
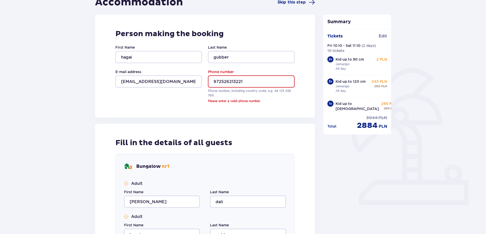
scroll to position [32, 0]
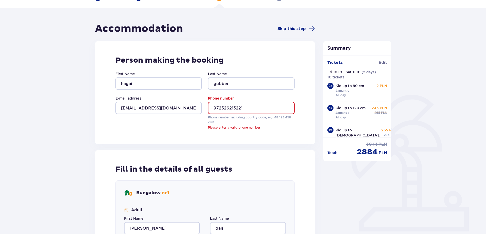
click at [227, 108] on input "972526213221" at bounding box center [251, 108] width 86 height 12
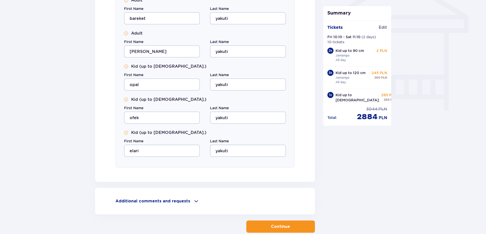
click at [274, 226] on p "Continue" at bounding box center [280, 227] width 19 height 6
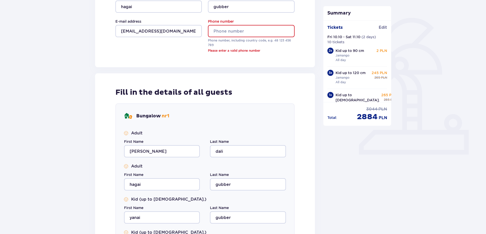
scroll to position [108, 0]
click at [232, 31] on input "Phone number" at bounding box center [251, 31] width 86 height 12
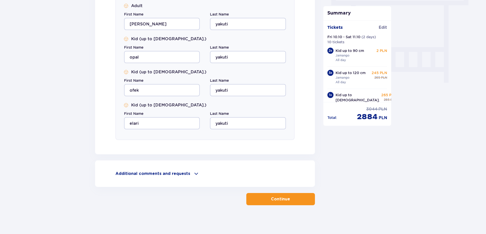
scroll to position [468, 0]
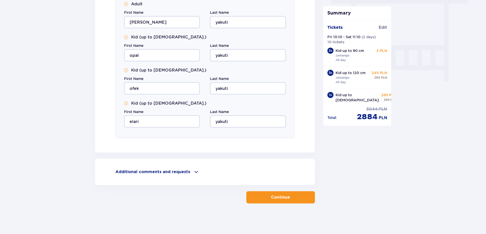
type input "48123456789"
click at [273, 199] on p "Continue" at bounding box center [280, 197] width 19 height 6
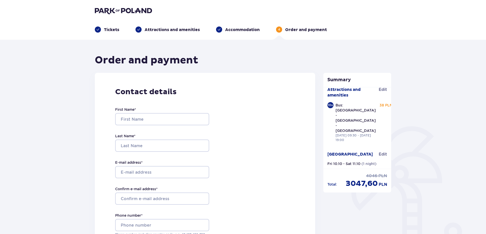
click at [301, 56] on div "Order and payment" at bounding box center [205, 60] width 221 height 13
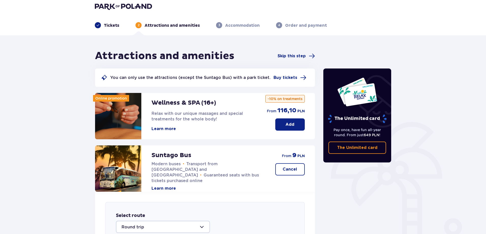
click at [124, 6] on img at bounding box center [123, 6] width 57 height 7
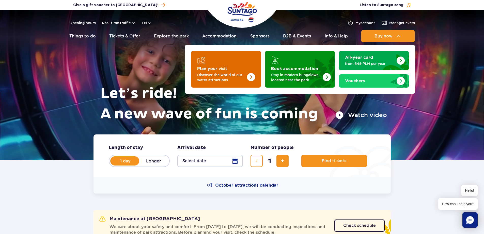
click at [241, 61] on img "Plan your visit" at bounding box center [241, 68] width 40 height 40
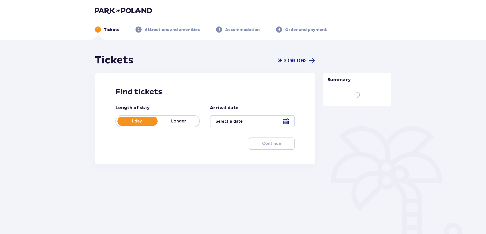
type input "[DATE] - [DATE]"
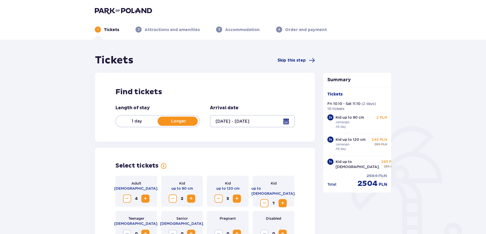
click at [288, 120] on div at bounding box center [252, 121] width 84 height 12
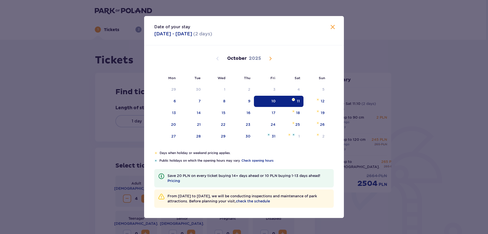
click at [335, 29] on span "Close" at bounding box center [333, 27] width 6 height 6
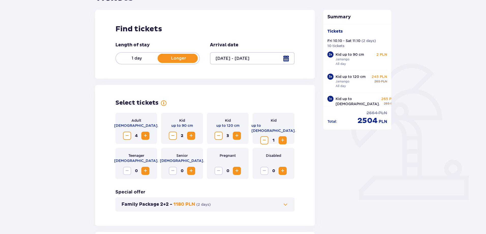
scroll to position [76, 0]
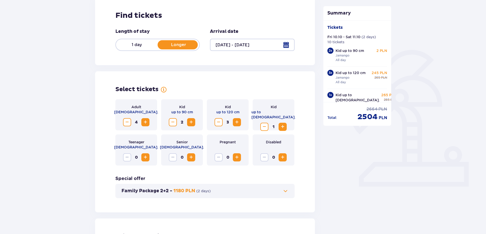
click at [129, 123] on span "Decrease" at bounding box center [127, 122] width 6 height 6
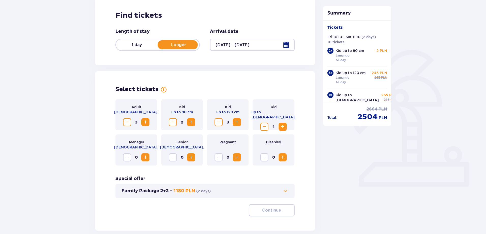
click at [129, 123] on span "Decrease" at bounding box center [127, 122] width 6 height 6
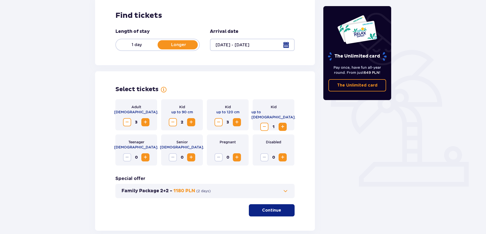
click at [125, 122] on span "Decrease" at bounding box center [127, 122] width 6 height 6
click at [218, 121] on span "Decrease" at bounding box center [219, 122] width 6 height 6
click at [263, 124] on span "Decrease" at bounding box center [264, 127] width 6 height 6
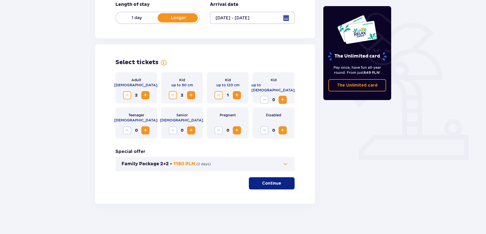
scroll to position [104, 0]
click at [275, 182] on p "Continue" at bounding box center [271, 183] width 19 height 6
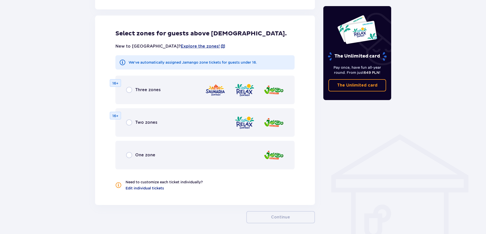
scroll to position [282, 0]
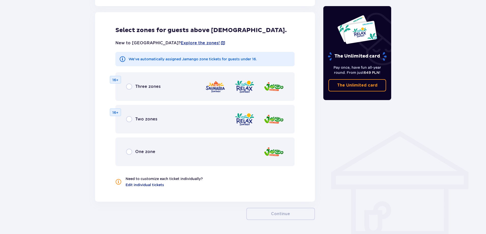
click at [129, 87] on input "radio" at bounding box center [129, 86] width 6 height 6
radio input "true"
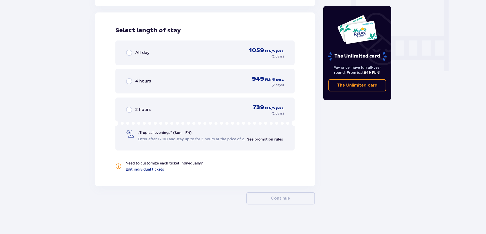
scroll to position [478, 0]
click at [125, 53] on div "All day 1059 PLN / 5 pers. ( 2 days )" at bounding box center [204, 52] width 179 height 24
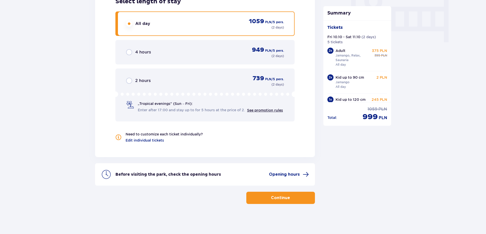
scroll to position [507, 0]
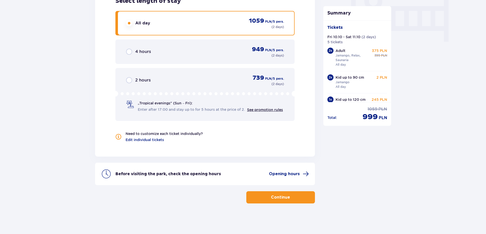
click at [289, 198] on span "button" at bounding box center [291, 197] width 6 height 6
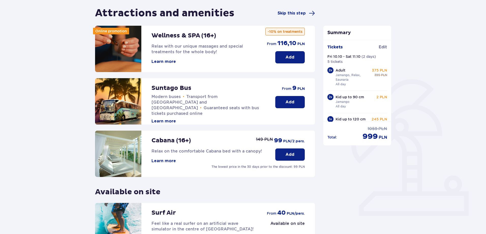
scroll to position [51, 0]
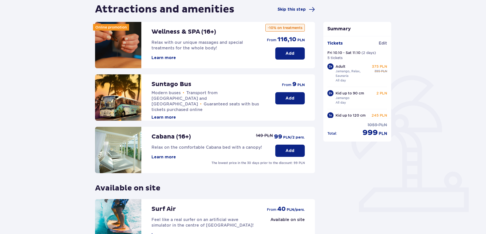
click at [292, 98] on p "Add" at bounding box center [290, 98] width 9 height 6
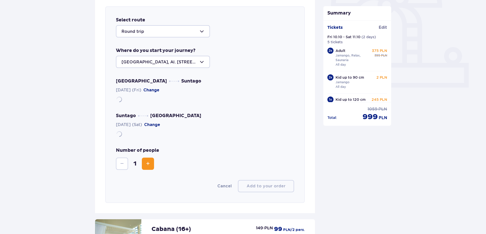
scroll to position [175, 0]
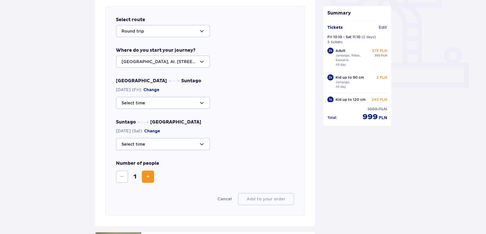
click at [163, 101] on div at bounding box center [163, 103] width 94 height 12
click at [137, 129] on p "40 seats available" at bounding box center [155, 129] width 37 height 6
type input "09:30"
click at [158, 144] on div at bounding box center [163, 144] width 94 height 12
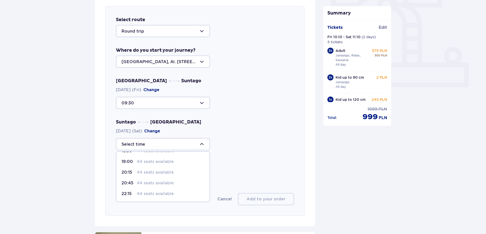
click at [148, 153] on p "44 seats available" at bounding box center [155, 151] width 37 height 6
type input "18:30"
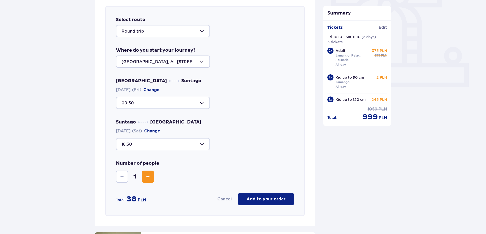
click at [148, 175] on span "Increase" at bounding box center [148, 176] width 6 height 6
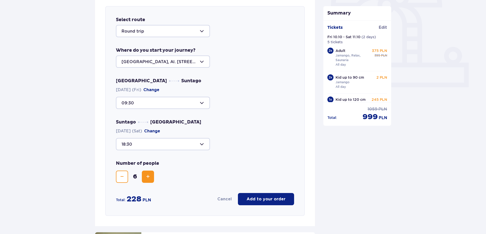
click at [148, 175] on span "Increase" at bounding box center [148, 176] width 6 height 6
click at [126, 174] on button "Decrease" at bounding box center [122, 176] width 12 height 12
click at [281, 200] on p "Add to your order" at bounding box center [266, 199] width 39 height 6
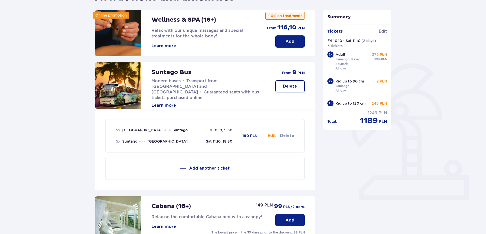
scroll to position [48, 0]
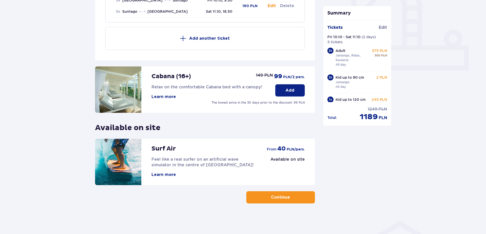
click at [274, 200] on p "Continue" at bounding box center [280, 197] width 19 height 6
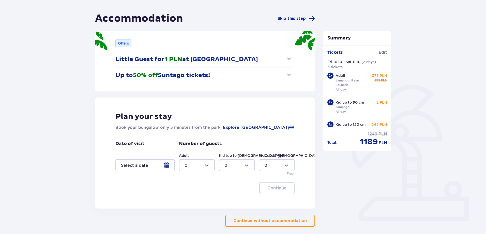
scroll to position [51, 0]
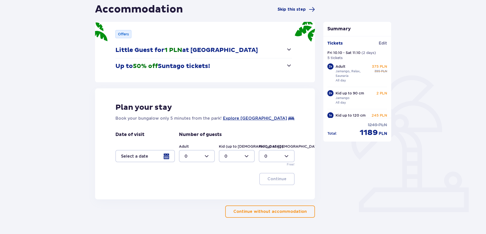
click at [166, 158] on div at bounding box center [145, 156] width 60 height 12
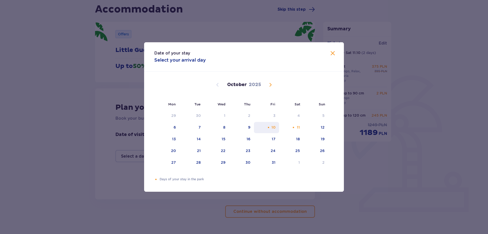
click at [271, 125] on div "10" at bounding box center [266, 127] width 25 height 11
click at [288, 126] on div "11" at bounding box center [291, 127] width 25 height 11
type input "10.10.25 - 11.10.25"
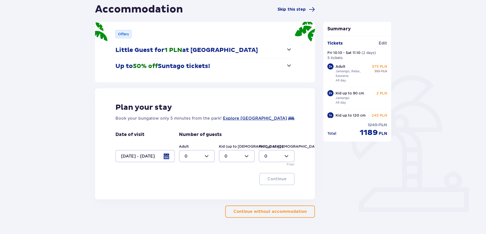
click at [202, 158] on div at bounding box center [197, 156] width 36 height 12
click at [190, 193] on div "2" at bounding box center [197, 193] width 25 height 6
type input "2"
click at [244, 155] on div at bounding box center [237, 156] width 36 height 12
click at [231, 192] on div "2" at bounding box center [237, 193] width 25 height 6
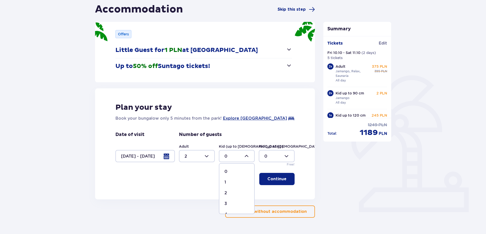
type input "2"
click at [282, 155] on div at bounding box center [277, 156] width 36 height 12
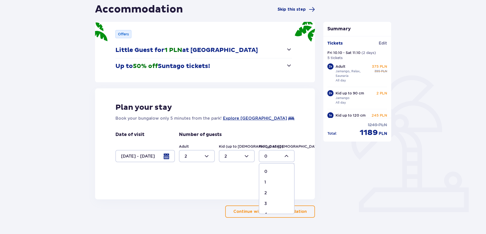
click at [270, 181] on div "1" at bounding box center [276, 182] width 25 height 6
type input "1"
click at [281, 178] on p "Continue" at bounding box center [277, 179] width 19 height 6
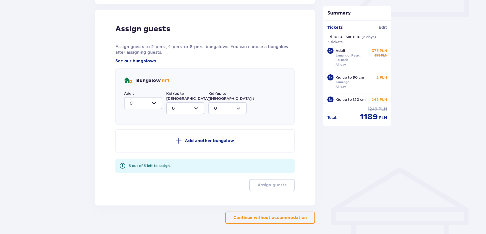
scroll to position [250, 0]
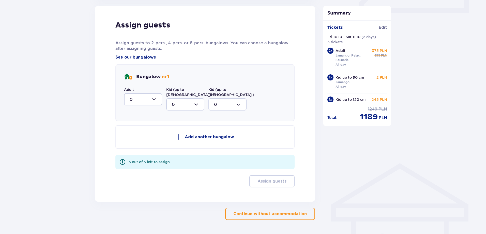
click at [148, 99] on div at bounding box center [143, 99] width 38 height 12
click at [140, 137] on div "2" at bounding box center [143, 136] width 27 height 6
type input "2"
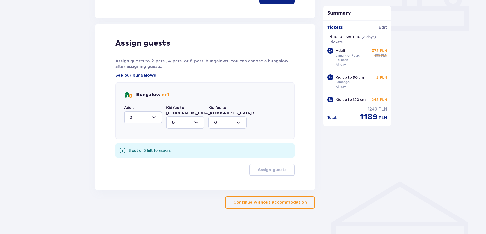
click at [181, 119] on div at bounding box center [185, 122] width 38 height 12
click at [182, 156] on div "2" at bounding box center [185, 159] width 27 height 6
type input "2"
click at [227, 118] on div at bounding box center [228, 122] width 38 height 12
click at [219, 146] on div "1" at bounding box center [227, 149] width 27 height 6
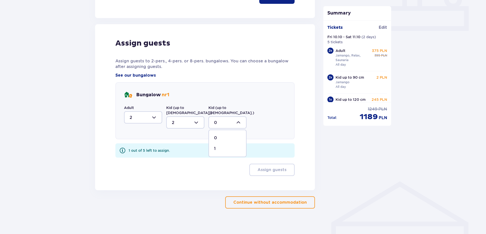
type input "1"
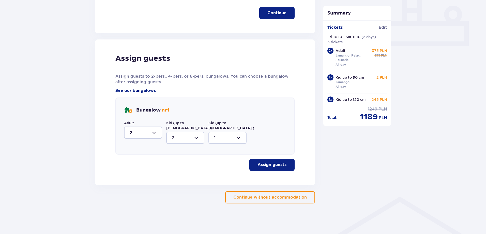
scroll to position [212, 0]
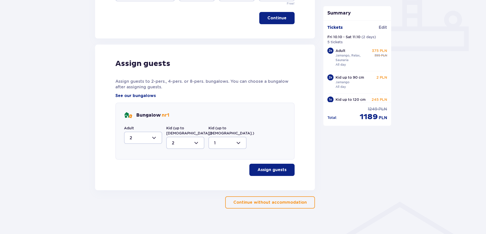
click at [274, 167] on p "Assign guests" at bounding box center [272, 170] width 29 height 6
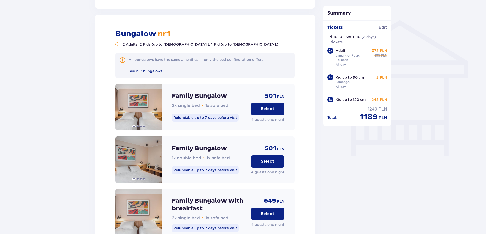
scroll to position [396, 0]
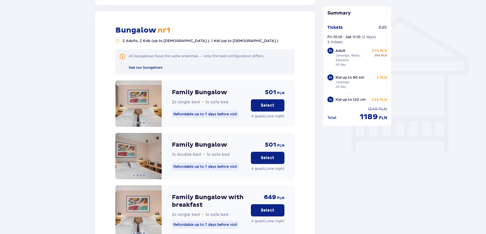
click at [269, 102] on p "Select" at bounding box center [267, 105] width 13 height 6
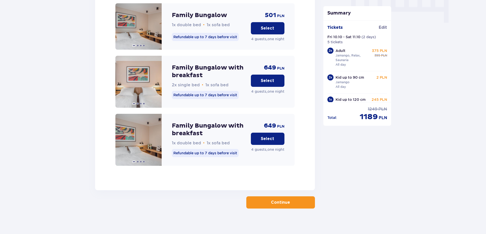
click at [277, 199] on p "Continue" at bounding box center [280, 202] width 19 height 6
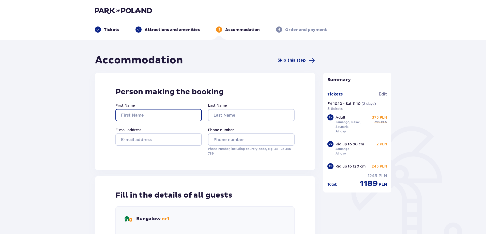
click at [144, 116] on input "First Name" at bounding box center [158, 115] width 86 height 12
type input "hagai"
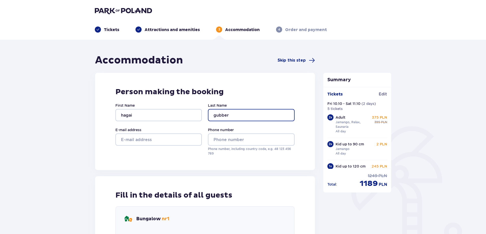
type input "gubber"
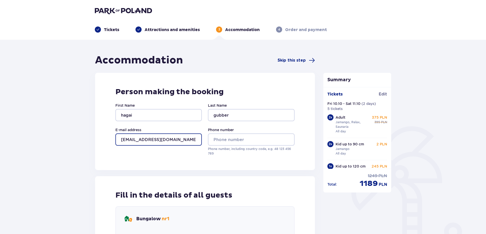
type input "hagai.gubber@gmail.com"
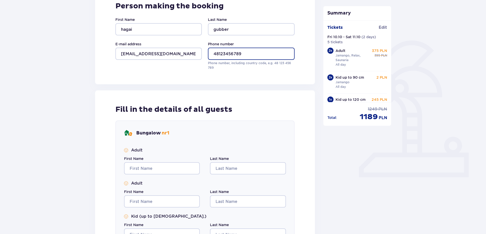
scroll to position [102, 0]
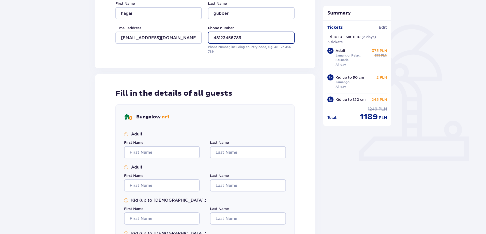
type input "48123456789"
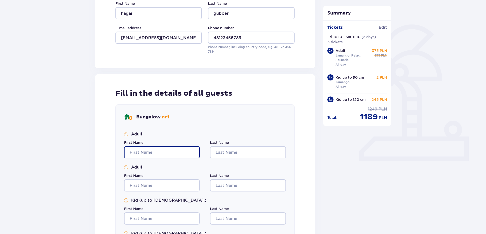
click at [146, 153] on input "First Name" at bounding box center [162, 152] width 76 height 12
type input "hagai"
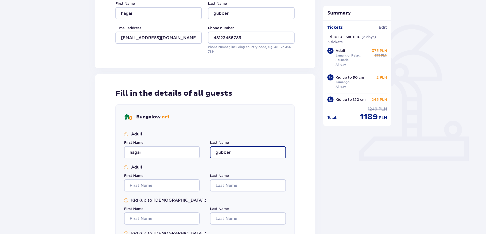
type input "gubber"
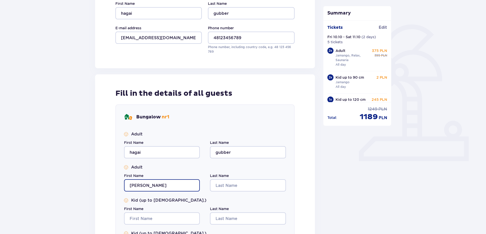
type input "lee"
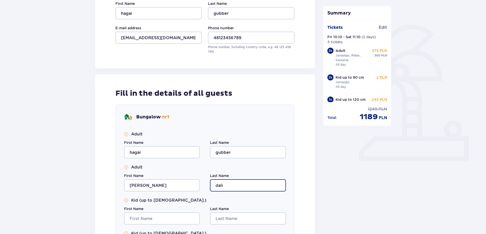
type input "dali"
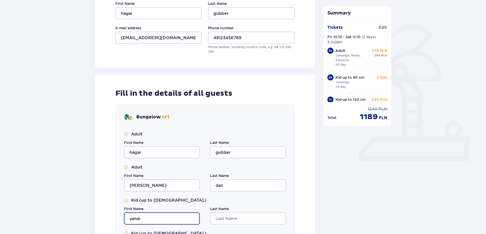
type input "yanai"
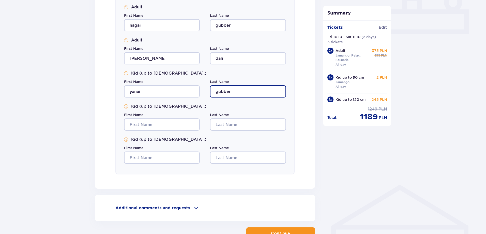
scroll to position [229, 0]
type input "gubber"
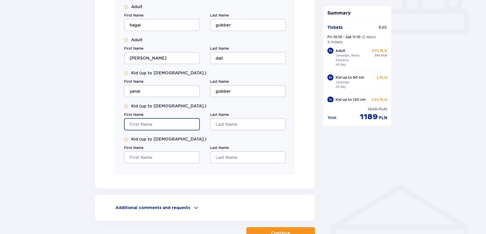
click at [149, 124] on input "First Name" at bounding box center [162, 124] width 76 height 12
type input "niv"
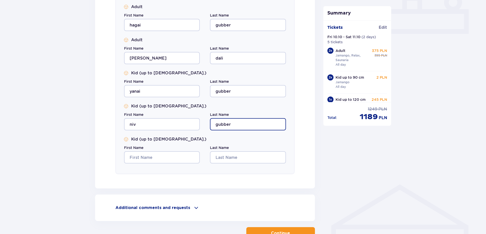
type input "gubber"
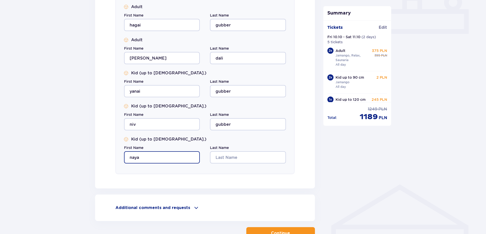
type input "naya"
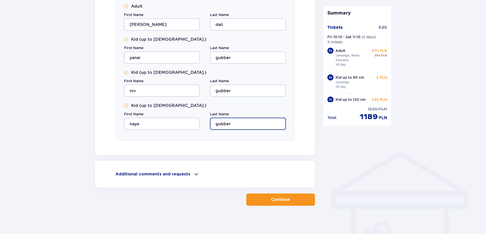
scroll to position [265, 0]
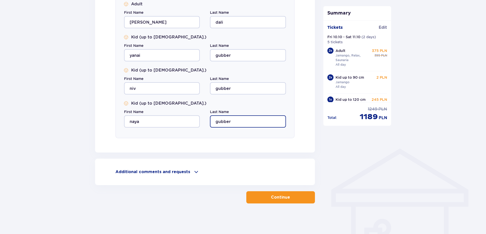
type input "gubber"
click at [282, 192] on button "Continue" at bounding box center [280, 197] width 69 height 12
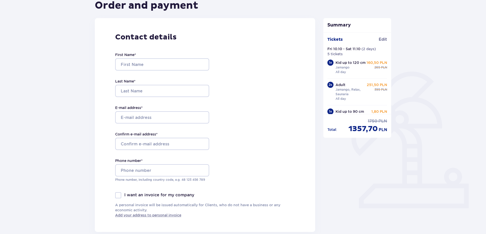
scroll to position [76, 0]
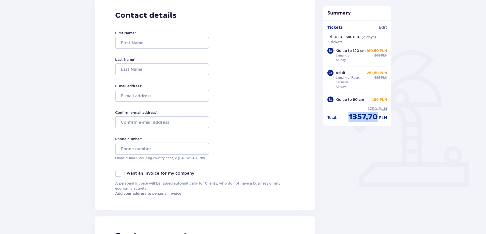
drag, startPoint x: 349, startPoint y: 116, endPoint x: 375, endPoint y: 115, distance: 26.7
click at [375, 115] on span "1357,70" at bounding box center [363, 117] width 29 height 10
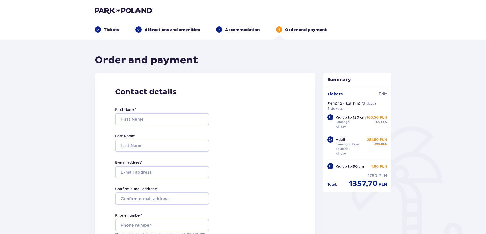
click at [126, 9] on img at bounding box center [123, 10] width 57 height 7
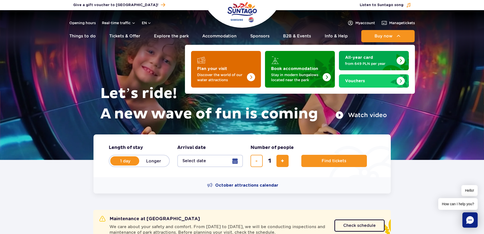
click at [243, 61] on img "Plan your visit" at bounding box center [241, 68] width 40 height 40
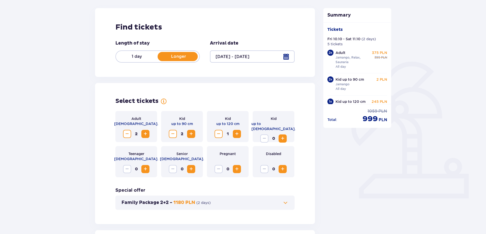
scroll to position [76, 0]
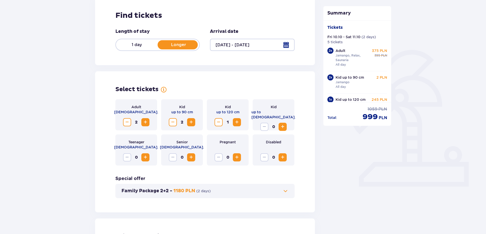
click at [172, 122] on span "Decrease" at bounding box center [173, 122] width 6 height 6
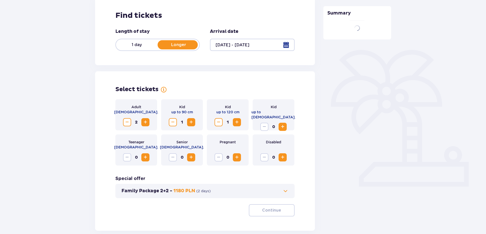
click at [282, 124] on span "Increase" at bounding box center [283, 127] width 6 height 6
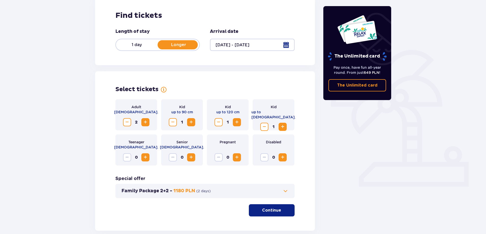
click at [272, 211] on p "Continue" at bounding box center [271, 210] width 19 height 6
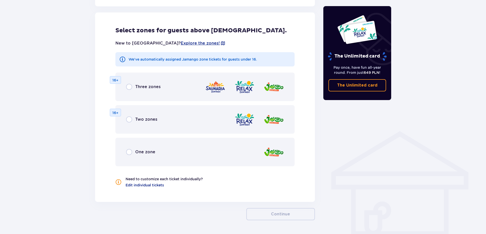
scroll to position [282, 0]
click at [133, 84] on div "Three zones" at bounding box center [143, 86] width 35 height 6
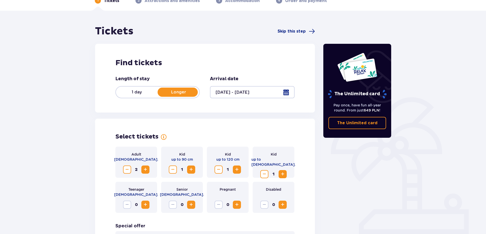
scroll to position [20, 0]
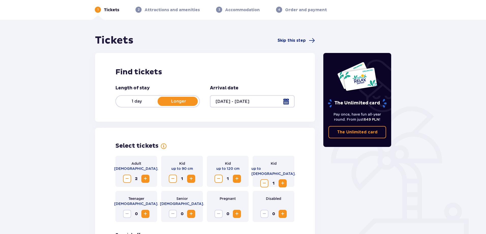
click at [288, 99] on div at bounding box center [252, 101] width 84 height 12
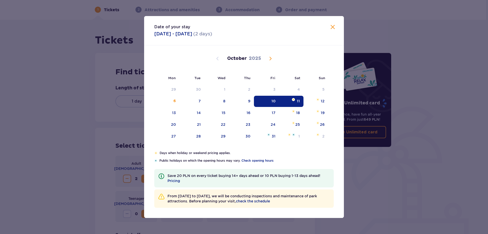
click at [268, 100] on div "10" at bounding box center [266, 101] width 25 height 11
click at [332, 28] on span "Close" at bounding box center [333, 27] width 6 height 6
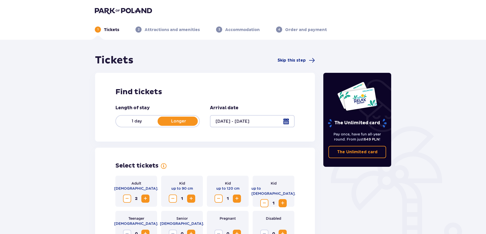
click at [288, 121] on div at bounding box center [252, 121] width 84 height 12
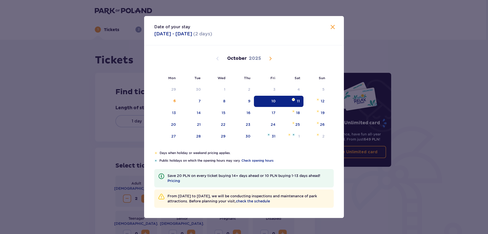
click at [271, 102] on div "10" at bounding box center [266, 101] width 25 height 11
click at [271, 101] on div "10" at bounding box center [266, 101] width 25 height 11
type input "[DATE]"
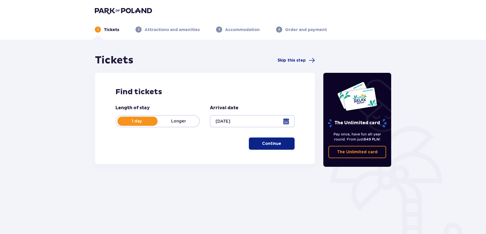
click at [268, 142] on p "Continue" at bounding box center [271, 144] width 19 height 6
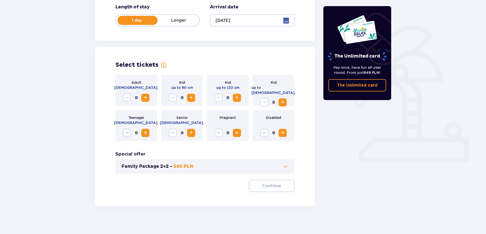
scroll to position [104, 0]
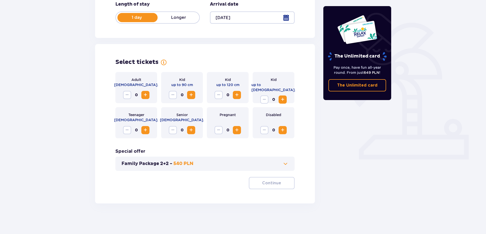
click at [145, 96] on span "Increase" at bounding box center [145, 95] width 6 height 6
click at [192, 95] on span "Increase" at bounding box center [191, 95] width 6 height 6
click at [236, 97] on span "Increase" at bounding box center [237, 95] width 6 height 6
click at [282, 96] on span "Increase" at bounding box center [283, 99] width 6 height 6
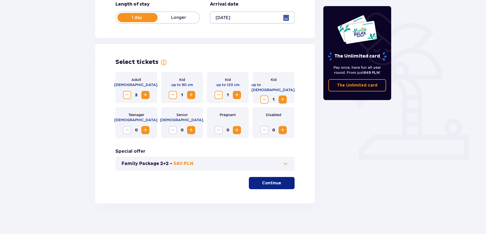
click at [274, 183] on p "Continue" at bounding box center [271, 183] width 19 height 6
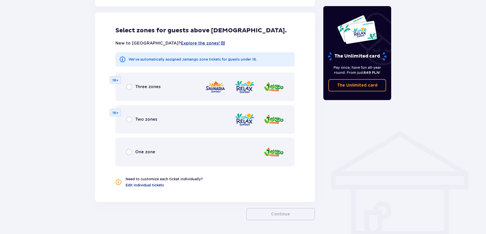
scroll to position [282, 0]
click at [130, 87] on input "radio" at bounding box center [129, 86] width 6 height 6
radio input "true"
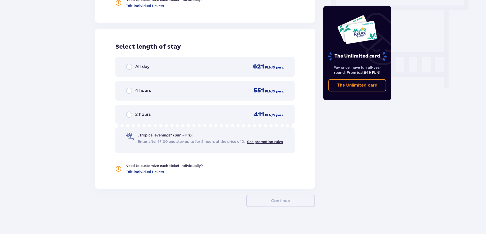
scroll to position [465, 0]
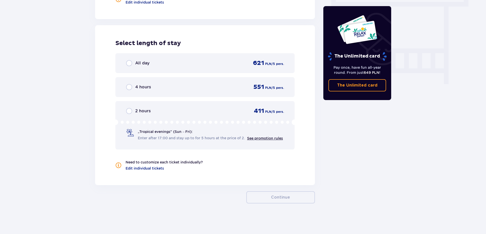
click at [204, 63] on div "All day 621 PLN / 5 pers." at bounding box center [205, 63] width 158 height 8
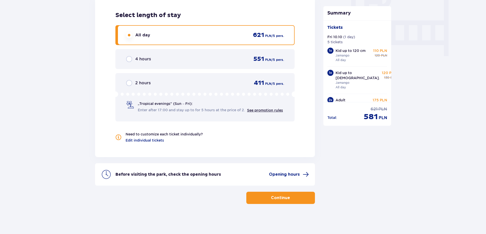
scroll to position [493, 0]
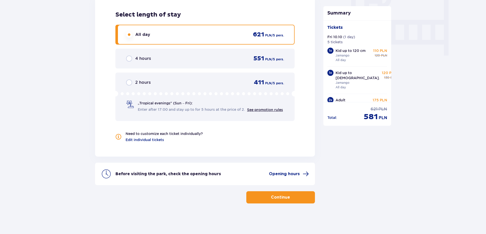
click at [284, 197] on p "Continue" at bounding box center [280, 197] width 19 height 6
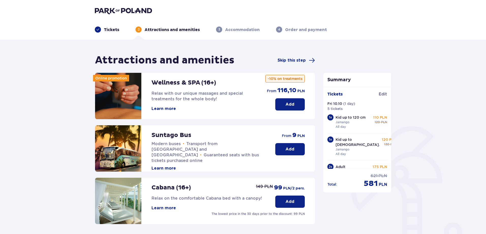
click at [288, 150] on p "Add" at bounding box center [290, 149] width 9 height 6
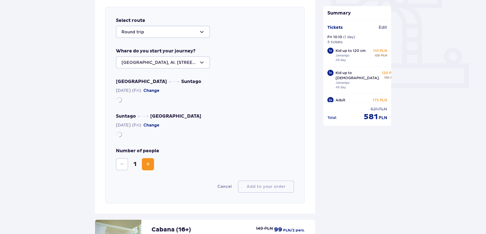
scroll to position [175, 0]
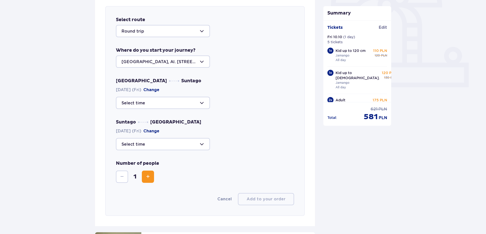
click at [161, 103] on div at bounding box center [163, 103] width 94 height 12
click at [140, 127] on p "40 seats available" at bounding box center [155, 129] width 37 height 6
type input "09:30"
click at [154, 142] on div at bounding box center [163, 144] width 94 height 12
click at [145, 192] on p "44 seats available" at bounding box center [155, 192] width 37 height 6
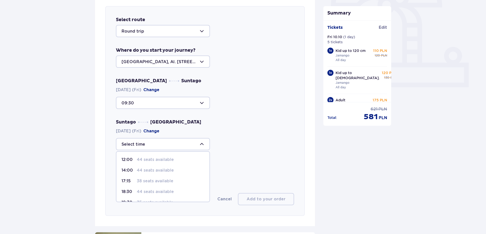
type input "18:30"
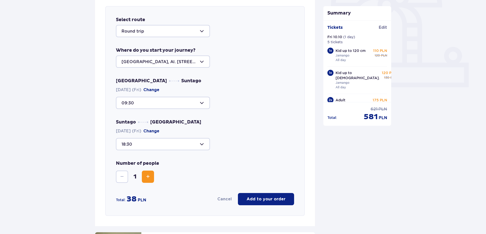
click at [147, 175] on span "Increase" at bounding box center [148, 176] width 6 height 6
click at [263, 196] on p "Add to your order" at bounding box center [266, 199] width 39 height 6
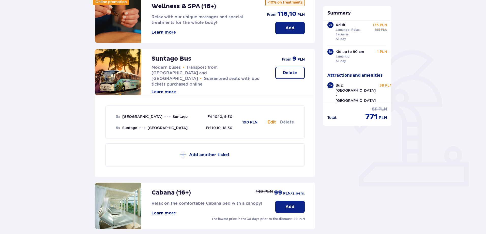
scroll to position [0, 0]
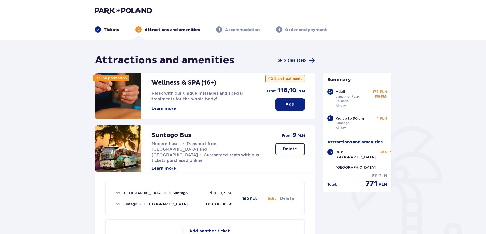
click at [112, 28] on p "Tickets" at bounding box center [111, 30] width 15 height 6
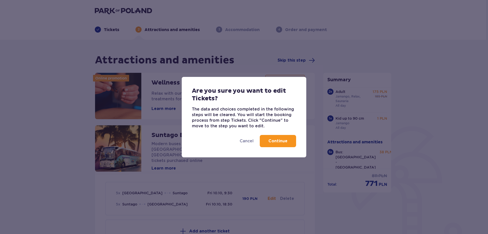
click at [288, 139] on button "Continue" at bounding box center [278, 141] width 36 height 12
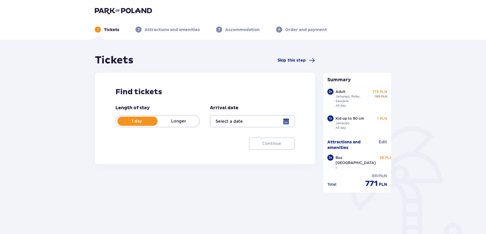
type input "[DATE]"
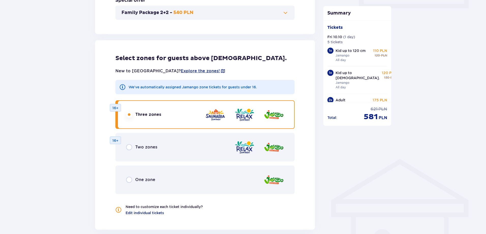
click at [139, 179] on span "One zone" at bounding box center [145, 180] width 20 height 6
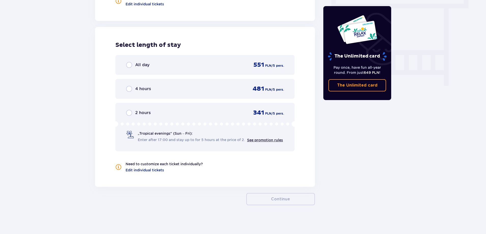
scroll to position [465, 0]
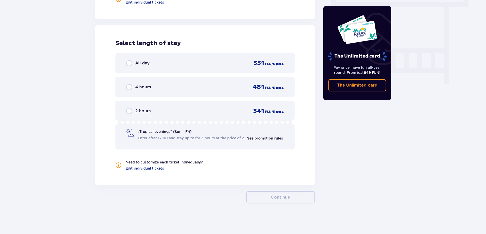
click at [188, 61] on div "All day 551 PLN / 5 pers." at bounding box center [205, 63] width 158 height 8
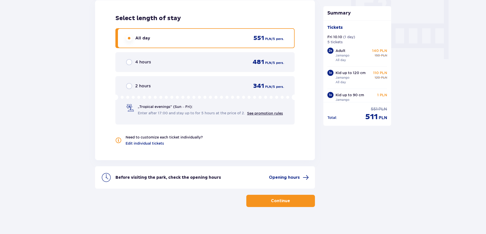
scroll to position [493, 0]
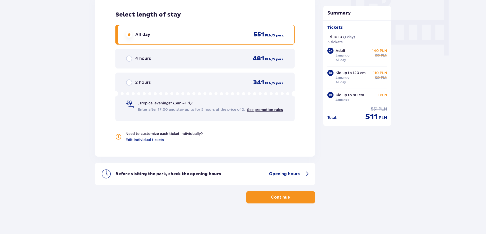
click at [287, 196] on button "Continue" at bounding box center [280, 197] width 69 height 12
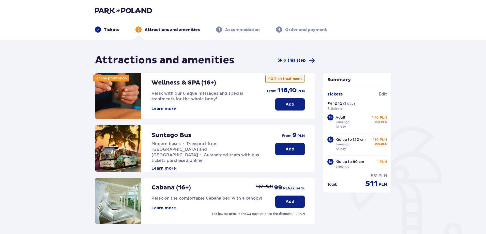
click at [297, 147] on button "Add" at bounding box center [290, 149] width 30 height 12
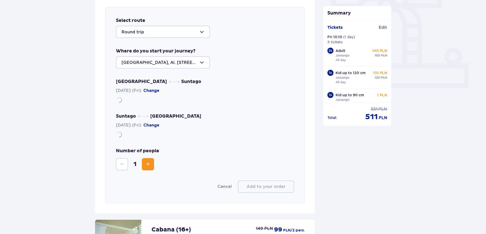
scroll to position [175, 0]
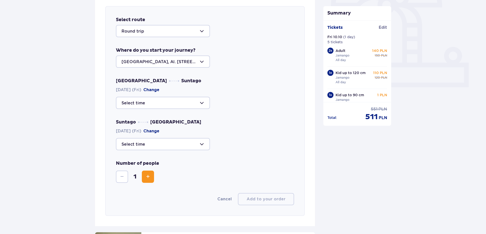
click at [149, 105] on div at bounding box center [163, 103] width 94 height 12
click at [139, 129] on p "40 seats available" at bounding box center [155, 129] width 37 height 6
type input "09:30"
click at [141, 143] on div at bounding box center [163, 144] width 94 height 12
click at [139, 193] on p "44 seats available" at bounding box center [155, 192] width 37 height 6
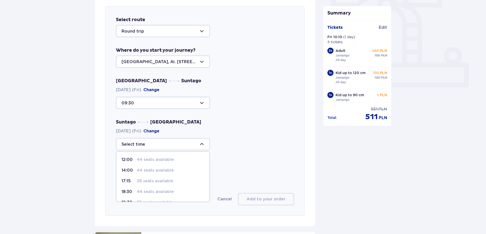
type input "18:30"
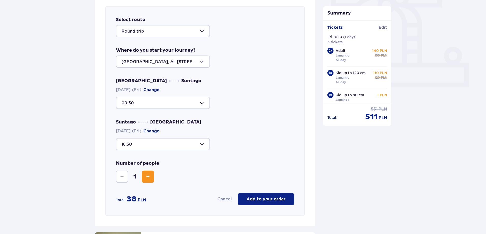
click at [146, 176] on span "Increase" at bounding box center [148, 176] width 6 height 6
click at [268, 198] on p "Add to your order" at bounding box center [266, 199] width 39 height 6
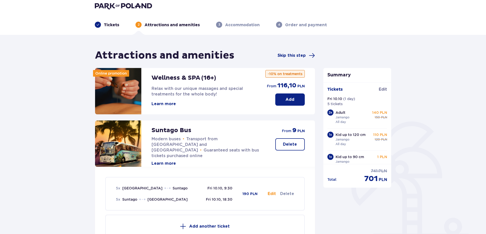
scroll to position [0, 0]
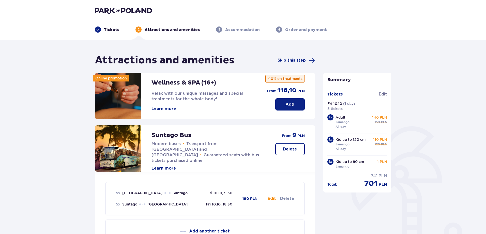
click at [111, 31] on p "Tickets" at bounding box center [111, 30] width 15 height 6
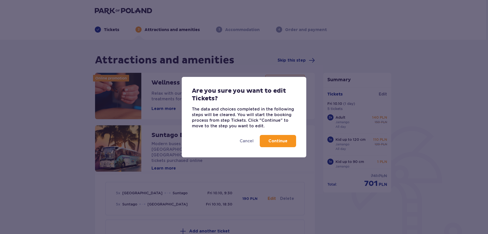
click at [283, 143] on p "Continue" at bounding box center [278, 141] width 19 height 6
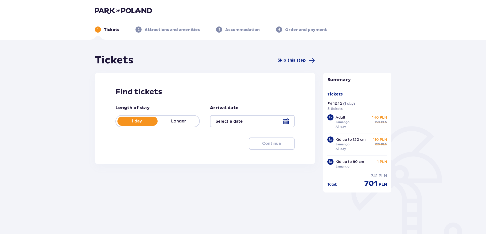
type input "[DATE]"
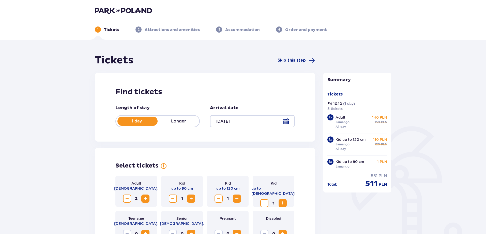
click at [181, 123] on p "Longer" at bounding box center [179, 121] width 42 height 6
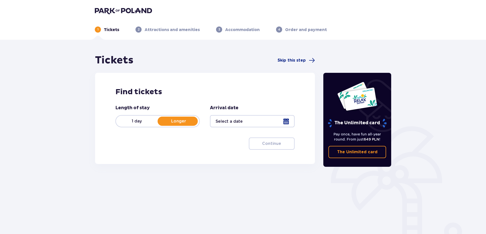
click at [286, 122] on div at bounding box center [252, 121] width 84 height 12
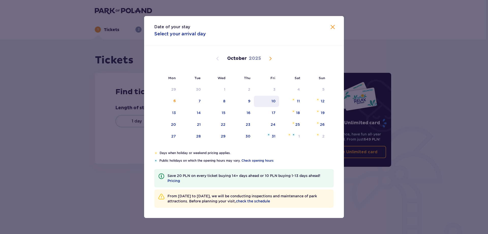
click at [274, 100] on div "10" at bounding box center [274, 100] width 4 height 5
click at [298, 100] on div "11" at bounding box center [298, 100] width 3 height 5
type input "[DATE] - [DATE]"
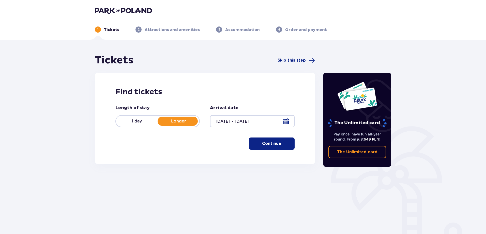
click at [274, 143] on p "Continue" at bounding box center [271, 144] width 19 height 6
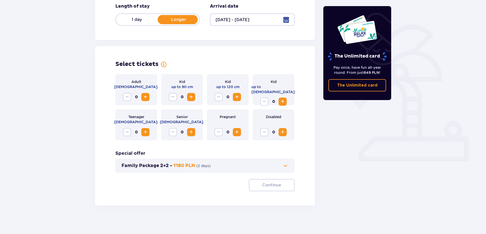
scroll to position [104, 0]
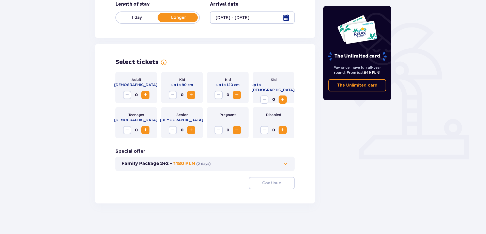
click at [143, 94] on span "Increase" at bounding box center [145, 95] width 6 height 6
click at [192, 96] on span "Increase" at bounding box center [191, 95] width 6 height 6
click at [238, 95] on span "Increase" at bounding box center [237, 95] width 6 height 6
click at [280, 96] on span "Increase" at bounding box center [283, 99] width 6 height 6
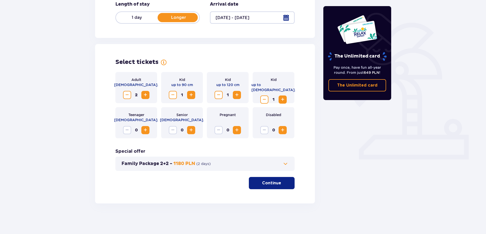
click at [276, 184] on p "Continue" at bounding box center [271, 183] width 19 height 6
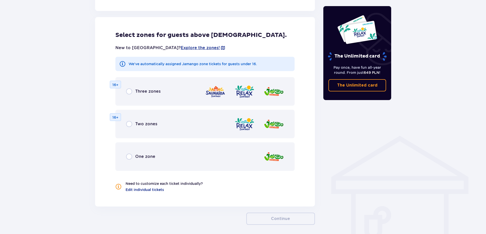
scroll to position [282, 0]
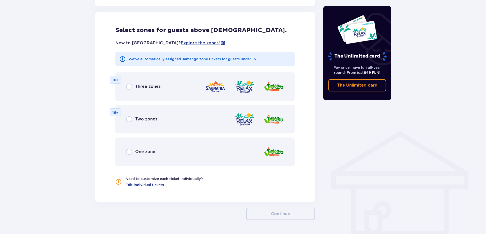
click at [131, 151] on input "radio" at bounding box center [129, 152] width 6 height 6
radio input "true"
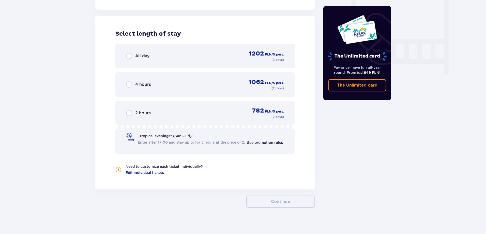
scroll to position [478, 0]
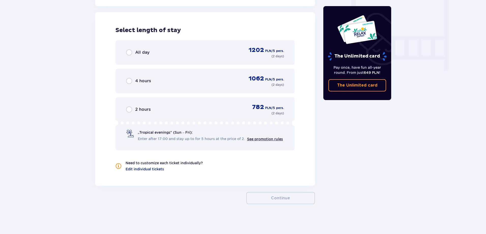
click at [205, 51] on div "All day 1202 PLN / 5 pers. ( 2 days )" at bounding box center [205, 52] width 158 height 12
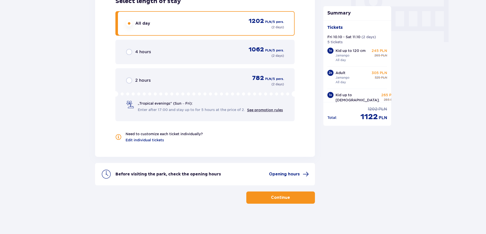
scroll to position [507, 0]
click at [284, 199] on p "Continue" at bounding box center [280, 197] width 19 height 6
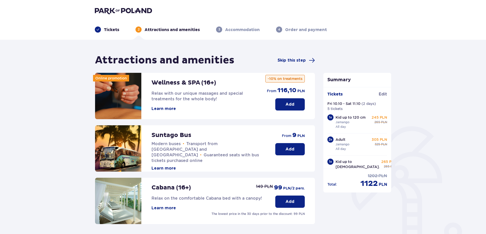
click at [286, 150] on p "Add" at bounding box center [290, 149] width 9 height 6
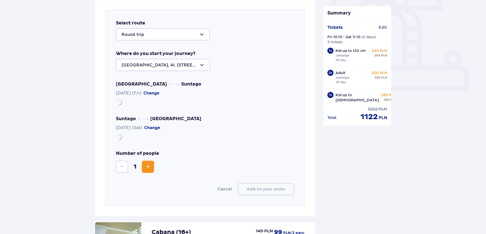
scroll to position [175, 0]
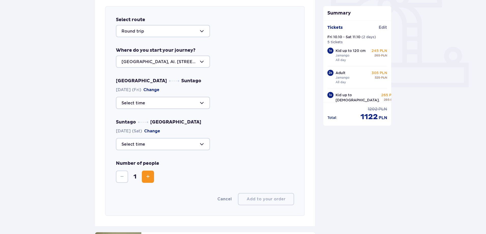
click at [146, 176] on span "Increase" at bounding box center [148, 176] width 6 height 6
click at [167, 102] on div at bounding box center [163, 103] width 94 height 12
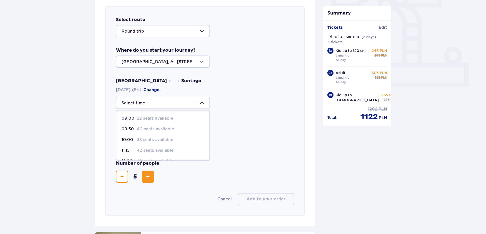
click at [133, 128] on p "09:30" at bounding box center [128, 129] width 13 height 6
type input "09:30"
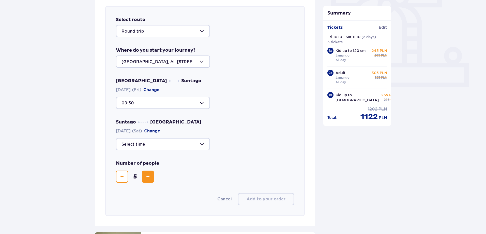
click at [155, 142] on div at bounding box center [163, 144] width 94 height 12
click at [134, 188] on span "18:30 44 seats available" at bounding box center [162, 191] width 93 height 11
type input "18:30"
click at [264, 199] on p "Add to your order" at bounding box center [266, 199] width 39 height 6
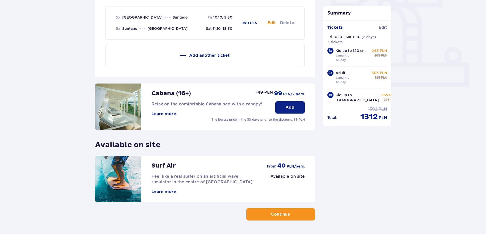
click at [276, 216] on p "Continue" at bounding box center [280, 214] width 19 height 6
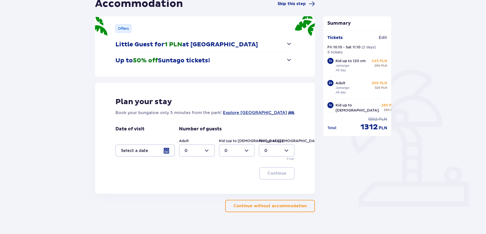
scroll to position [65, 0]
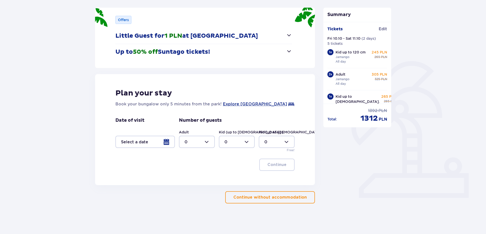
click at [168, 140] on div at bounding box center [145, 142] width 60 height 12
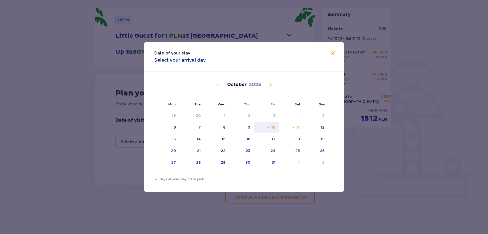
drag, startPoint x: 269, startPoint y: 126, endPoint x: 285, endPoint y: 128, distance: 16.6
click at [269, 126] on div "Orange dot" at bounding box center [268, 127] width 3 height 3
click at [296, 128] on div "11" at bounding box center [291, 127] width 25 height 11
type input "[DATE] - [DATE]"
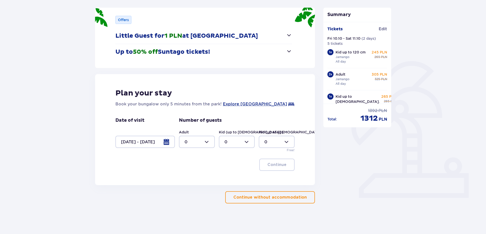
click at [197, 143] on div at bounding box center [197, 142] width 36 height 12
click at [190, 178] on div "2" at bounding box center [197, 179] width 25 height 6
type input "2"
click at [237, 140] on div at bounding box center [237, 142] width 36 height 12
click at [232, 178] on div "2" at bounding box center [237, 179] width 25 height 6
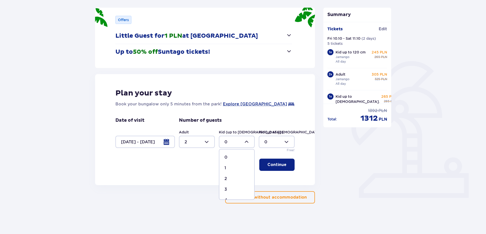
type input "2"
click at [275, 142] on div at bounding box center [277, 142] width 36 height 12
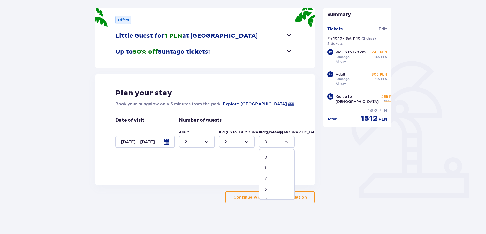
click at [267, 166] on div "1" at bounding box center [276, 168] width 25 height 6
type input "1"
click at [281, 166] on p "Continue" at bounding box center [277, 165] width 19 height 6
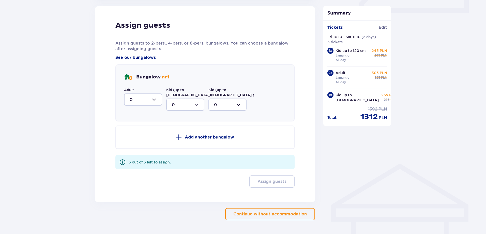
scroll to position [250, 0]
click at [151, 100] on div at bounding box center [143, 99] width 38 height 12
click at [137, 135] on div "2" at bounding box center [143, 136] width 27 height 6
type input "2"
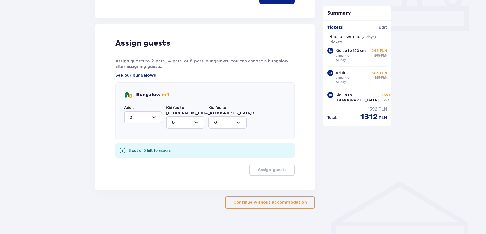
click at [187, 120] on div at bounding box center [185, 122] width 38 height 12
click at [182, 156] on div "2" at bounding box center [185, 159] width 27 height 6
type input "2"
click at [226, 116] on div at bounding box center [228, 122] width 38 height 12
click at [220, 146] on div "1" at bounding box center [227, 149] width 27 height 6
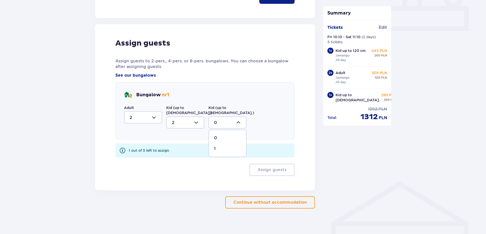
type input "1"
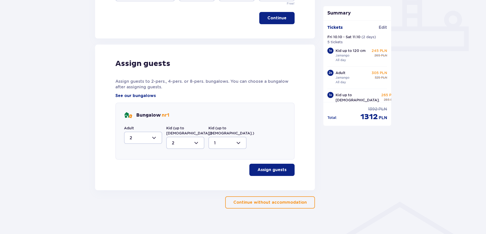
click at [269, 167] on p "Assign guests" at bounding box center [272, 170] width 29 height 6
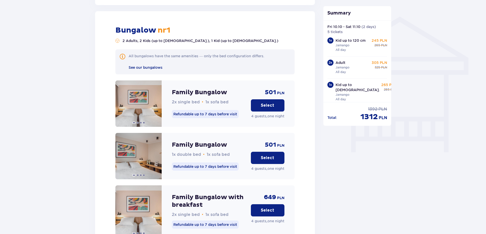
scroll to position [0, 0]
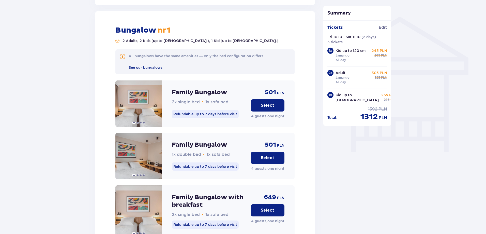
click at [270, 102] on p "Select" at bounding box center [267, 105] width 13 height 6
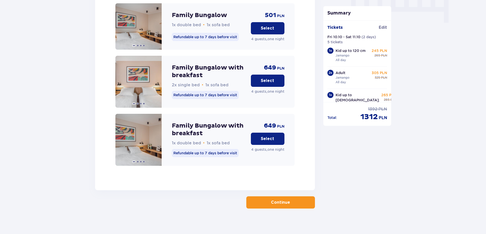
click at [280, 199] on p "Continue" at bounding box center [280, 202] width 19 height 6
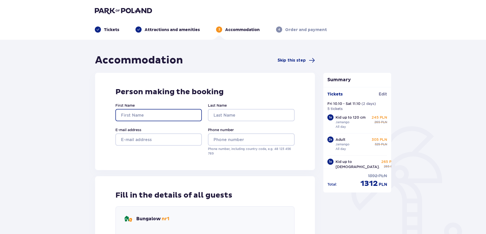
click at [143, 115] on input "First Name" at bounding box center [158, 115] width 86 height 12
type input "h"
type input "bareket"
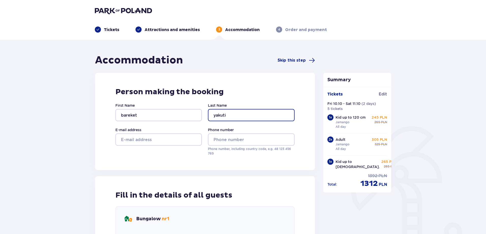
type input "yakuti"
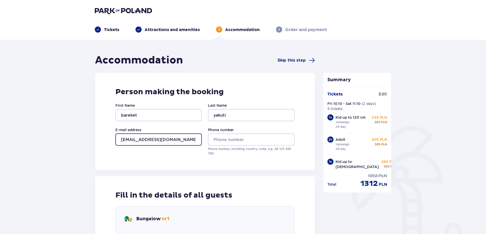
type input "[EMAIL_ADDRESS][DOMAIN_NAME]"
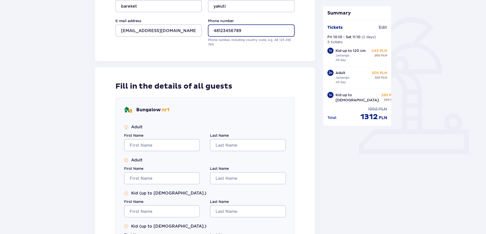
scroll to position [153, 0]
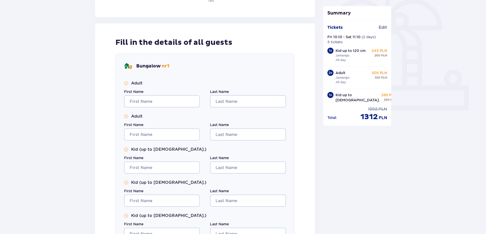
type input "48123456789"
click at [151, 99] on input "First Name" at bounding box center [162, 101] width 76 height 12
type input "bareket"
paste input "yakuti"
type input "yakuti"
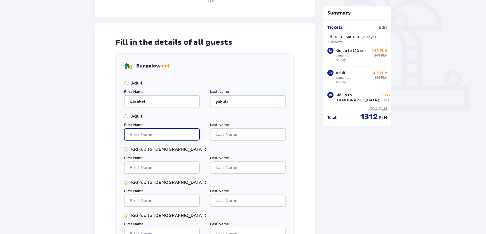
click at [143, 131] on input "First Name" at bounding box center [162, 134] width 76 height 12
type input "[PERSON_NAME]"
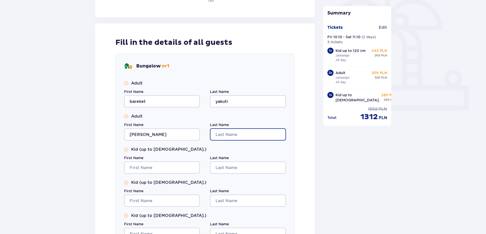
paste input "yakuti"
type input "yakuti"
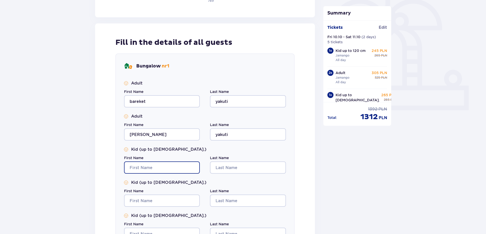
click at [147, 162] on input "First Name" at bounding box center [162, 167] width 76 height 12
type input "opal"
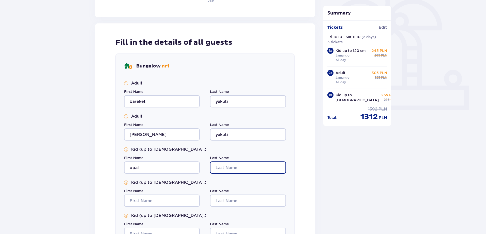
paste input "yakuti"
type input "yakuti"
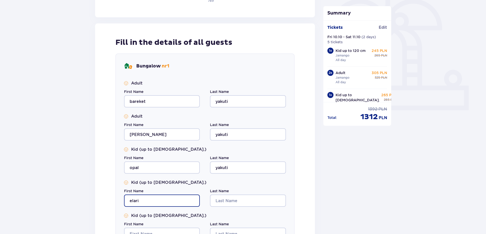
type input "elari"
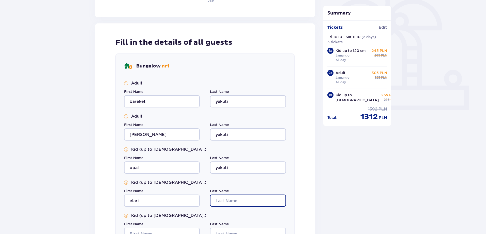
paste input "yakuti"
type input "yakuti"
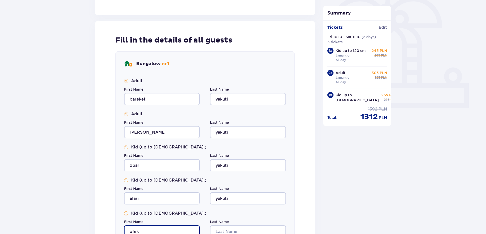
type input "ofek"
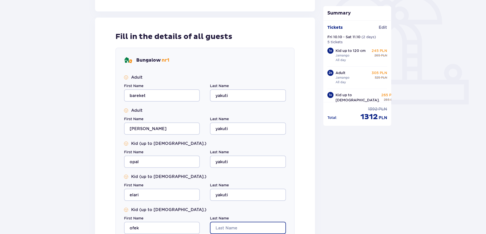
paste input "yakuti"
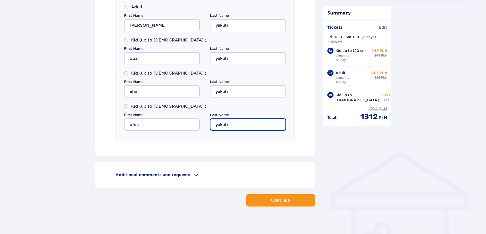
scroll to position [265, 0]
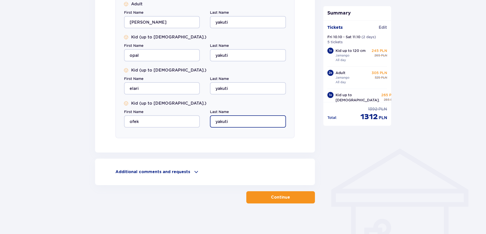
type input "yakuti"
click at [267, 199] on button "Continue" at bounding box center [280, 197] width 69 height 12
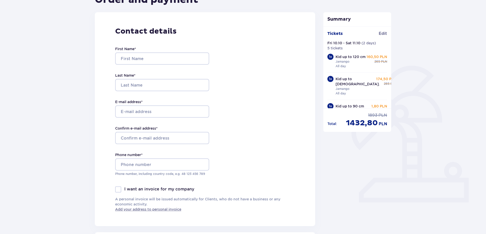
scroll to position [76, 0]
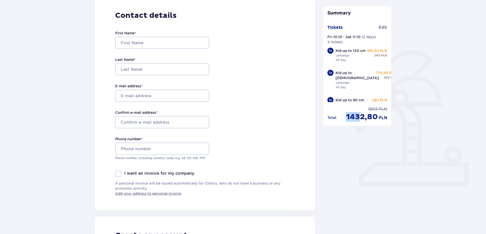
drag, startPoint x: 347, startPoint y: 118, endPoint x: 362, endPoint y: 118, distance: 15.0
click at [362, 118] on span "1432,80" at bounding box center [362, 117] width 32 height 10
click at [357, 115] on span "1432,80" at bounding box center [362, 117] width 32 height 10
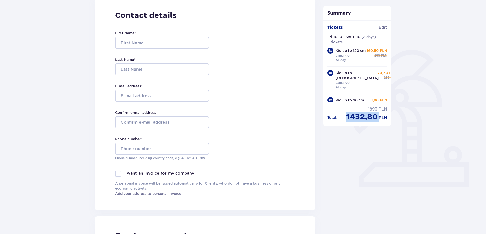
click at [363, 117] on span "1432,80" at bounding box center [362, 117] width 32 height 10
